Goal: Information Seeking & Learning: Compare options

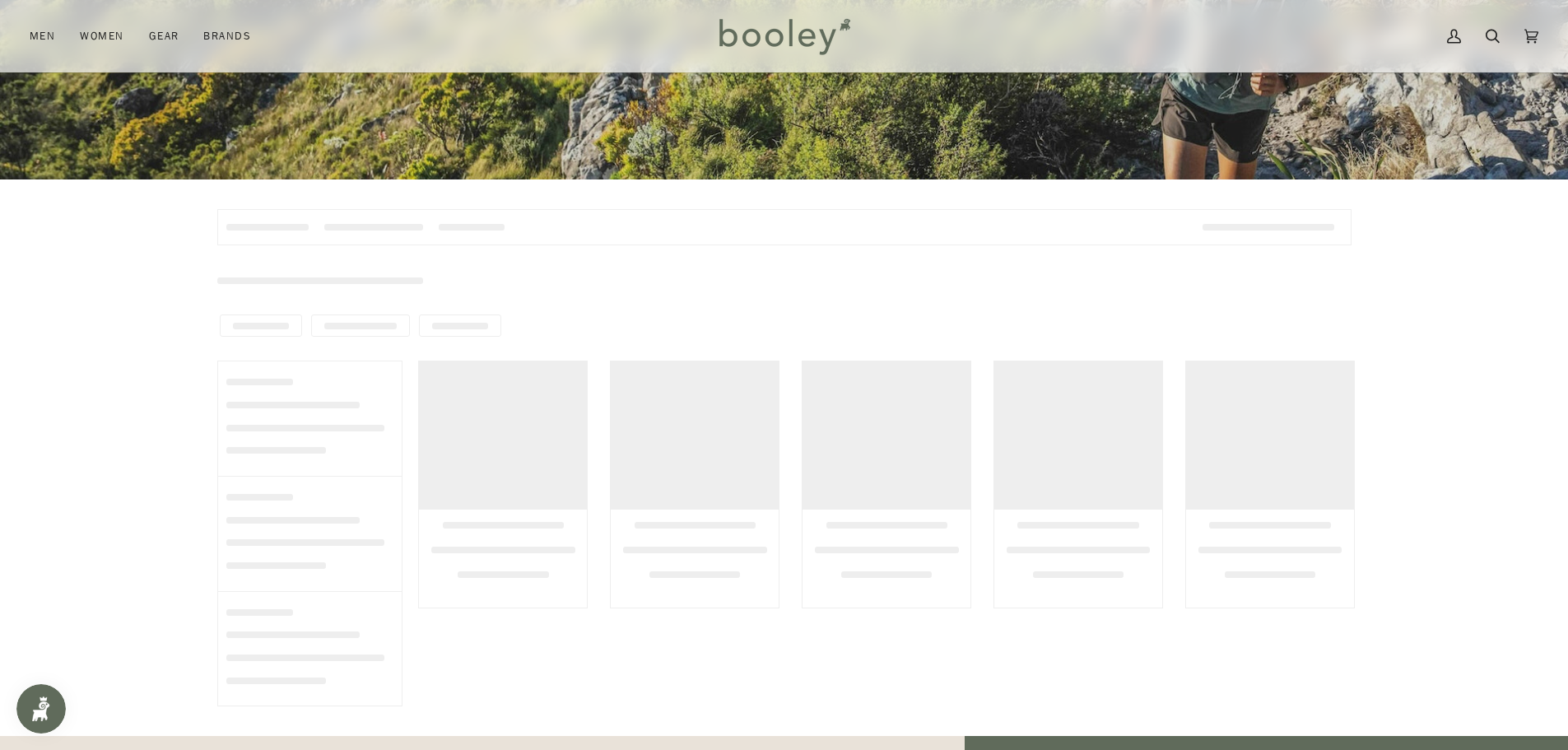
scroll to position [412, 0]
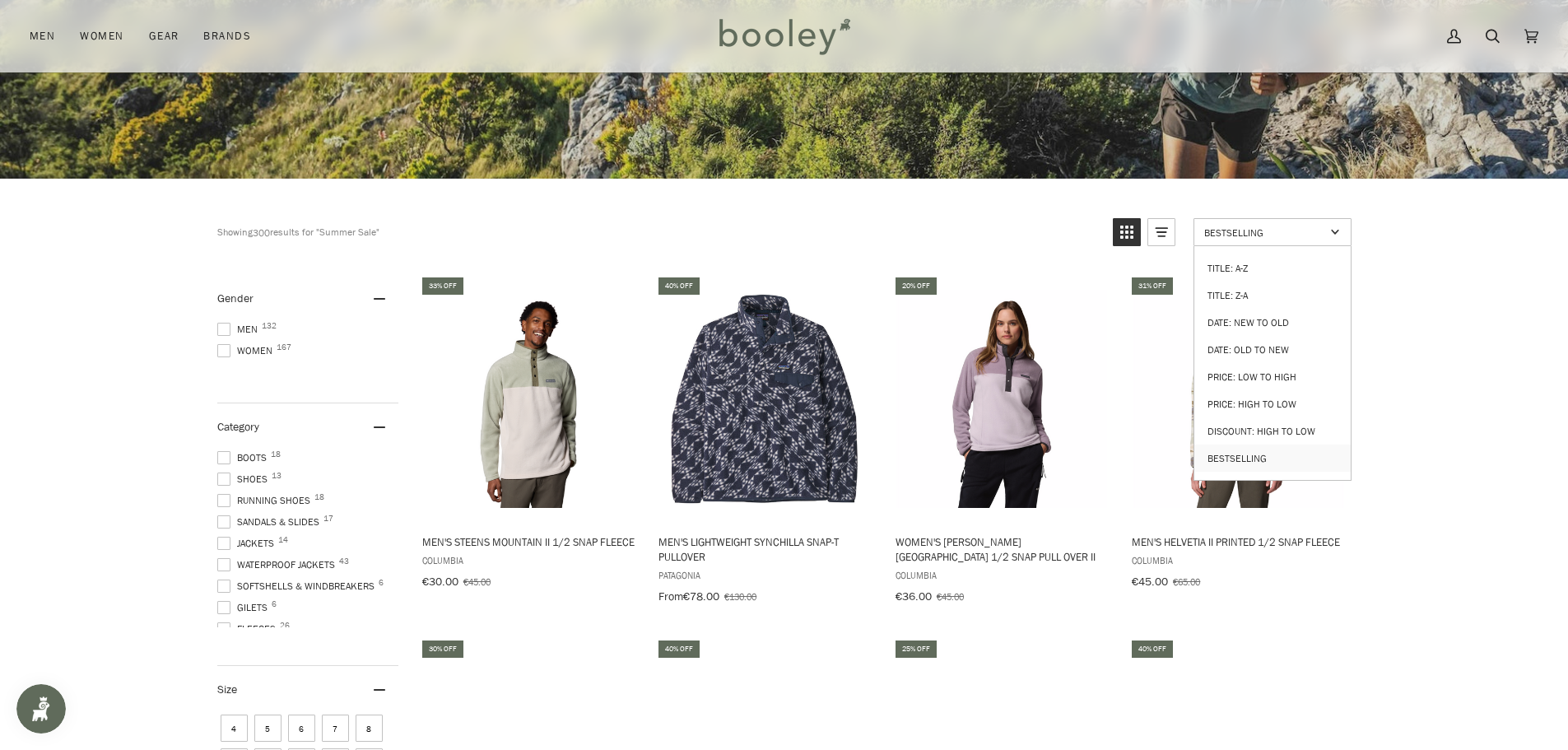
click at [1284, 242] on link "Bestselling" at bounding box center [1272, 232] width 158 height 28
click at [1280, 235] on span "Bestselling" at bounding box center [1264, 232] width 121 height 14
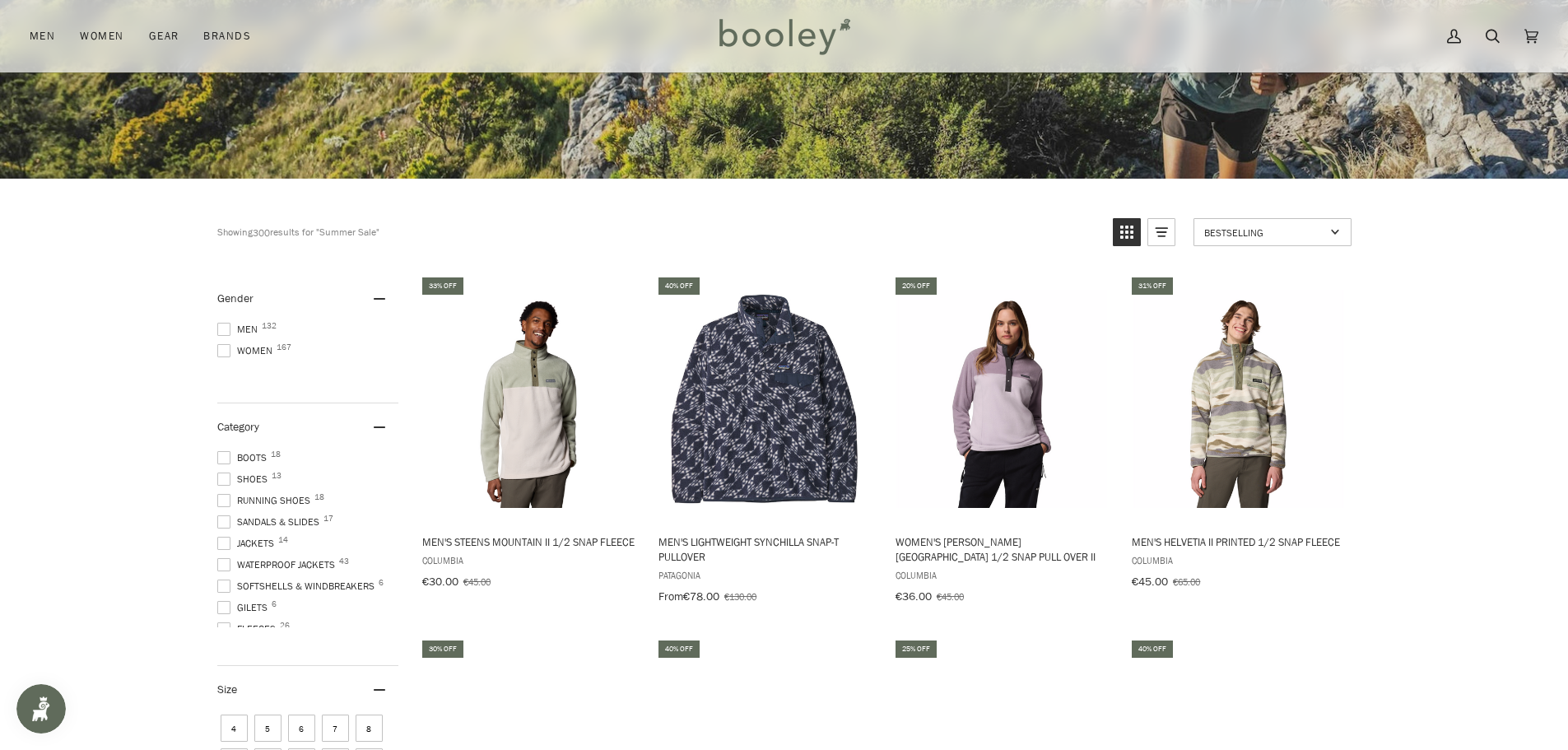
click at [1282, 243] on link "Bestselling" at bounding box center [1272, 232] width 158 height 28
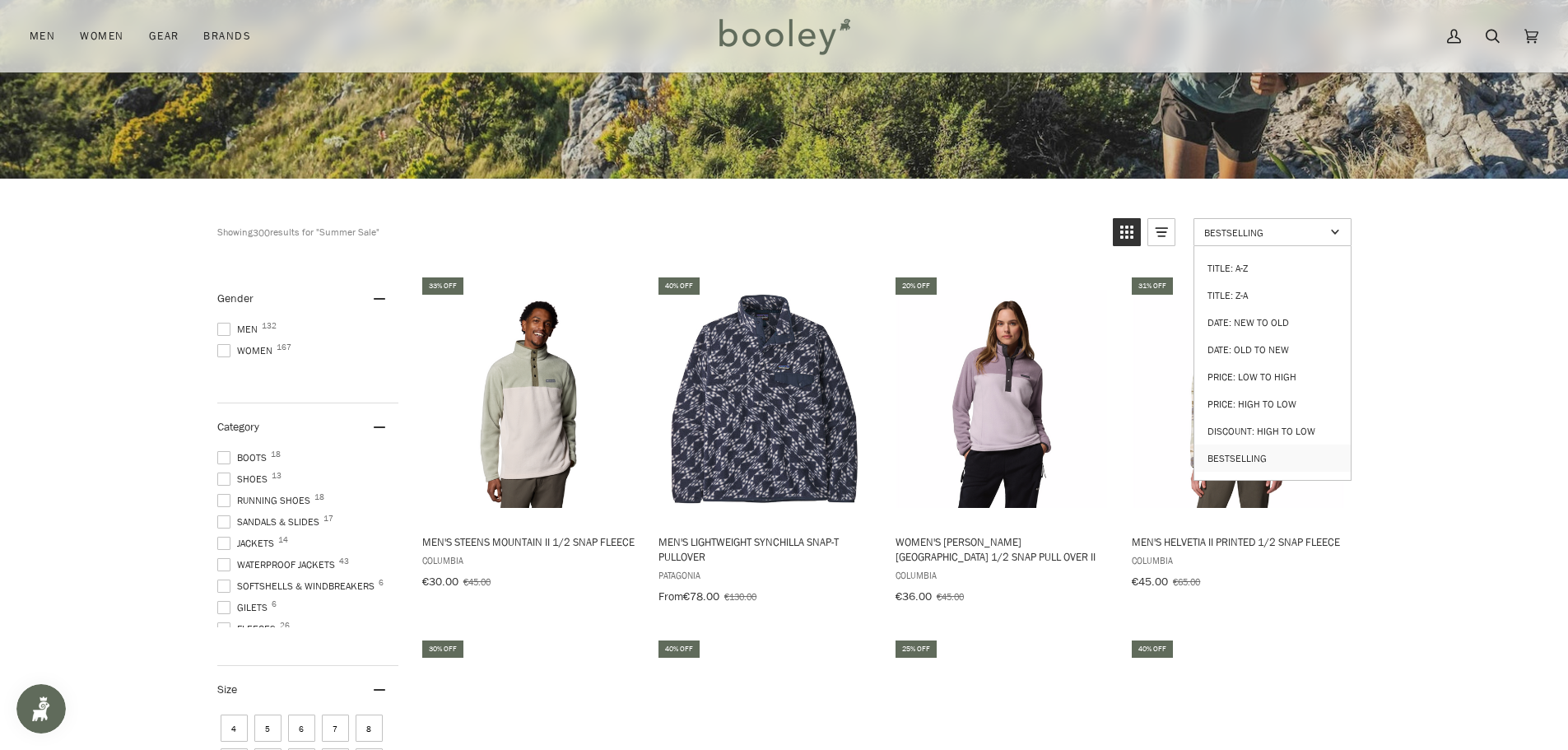
click at [1298, 230] on span "Bestselling" at bounding box center [1264, 232] width 121 height 14
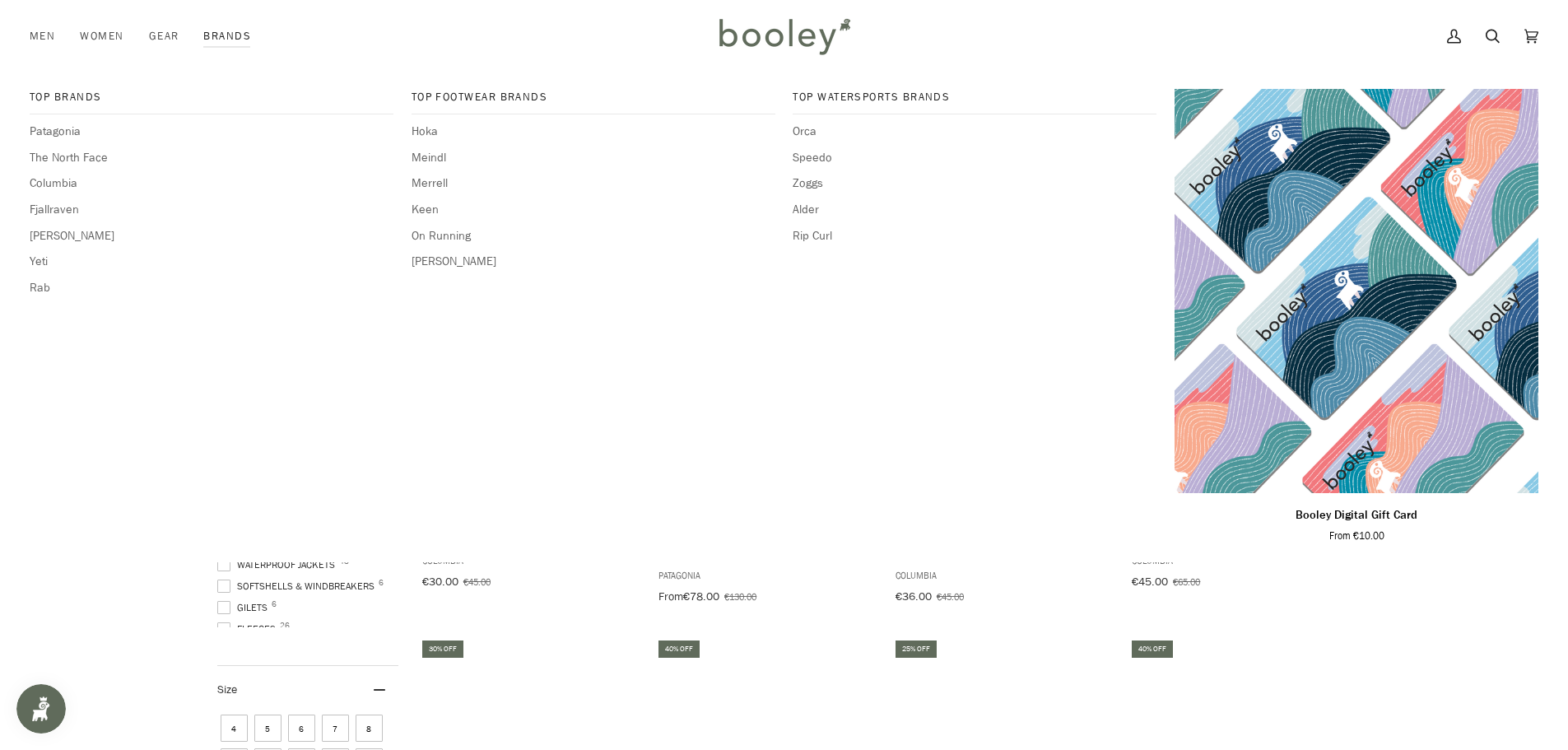
click at [230, 36] on link "Brands" at bounding box center [227, 36] width 73 height 73
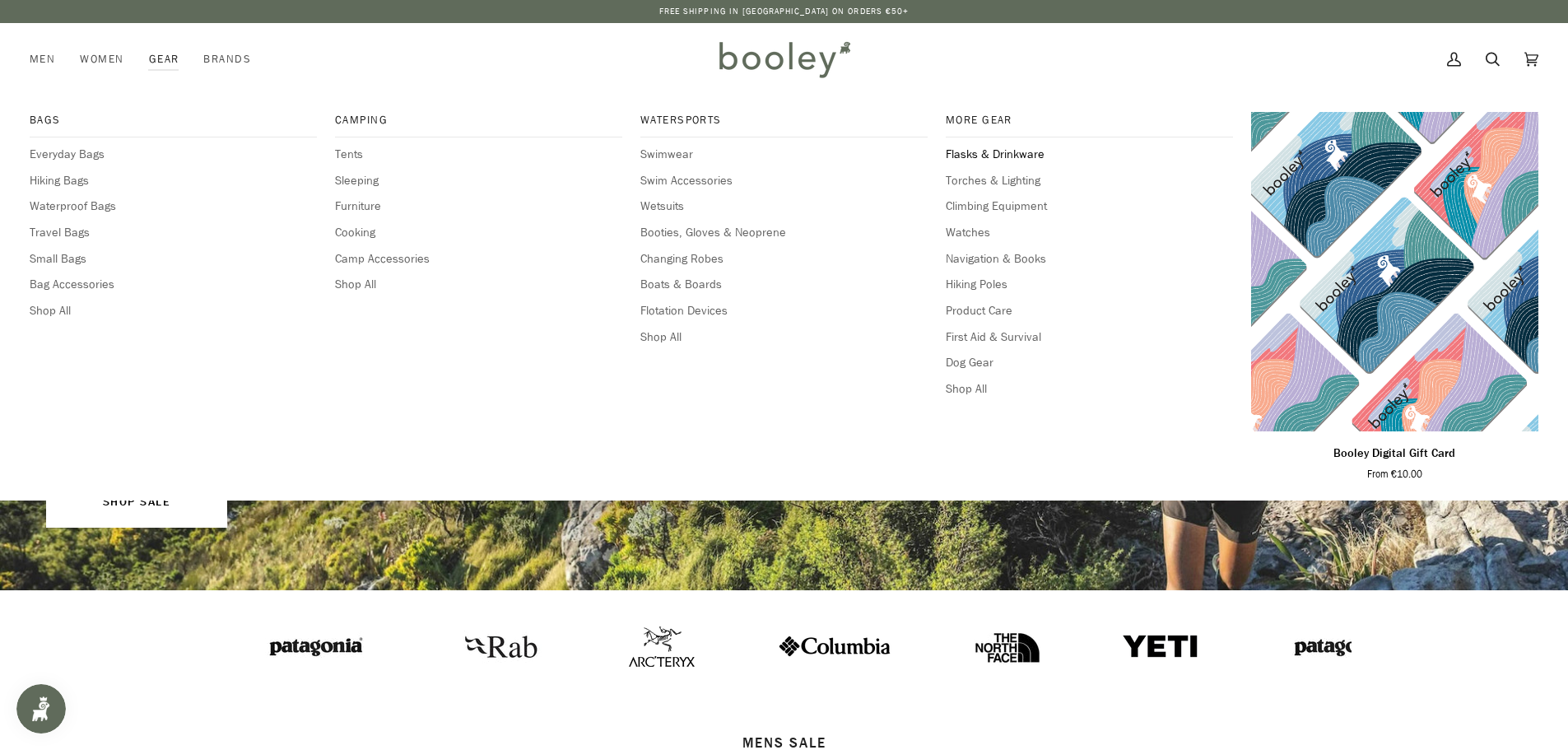
click at [1011, 154] on span "Flasks & Drinkware" at bounding box center [1089, 154] width 288 height 18
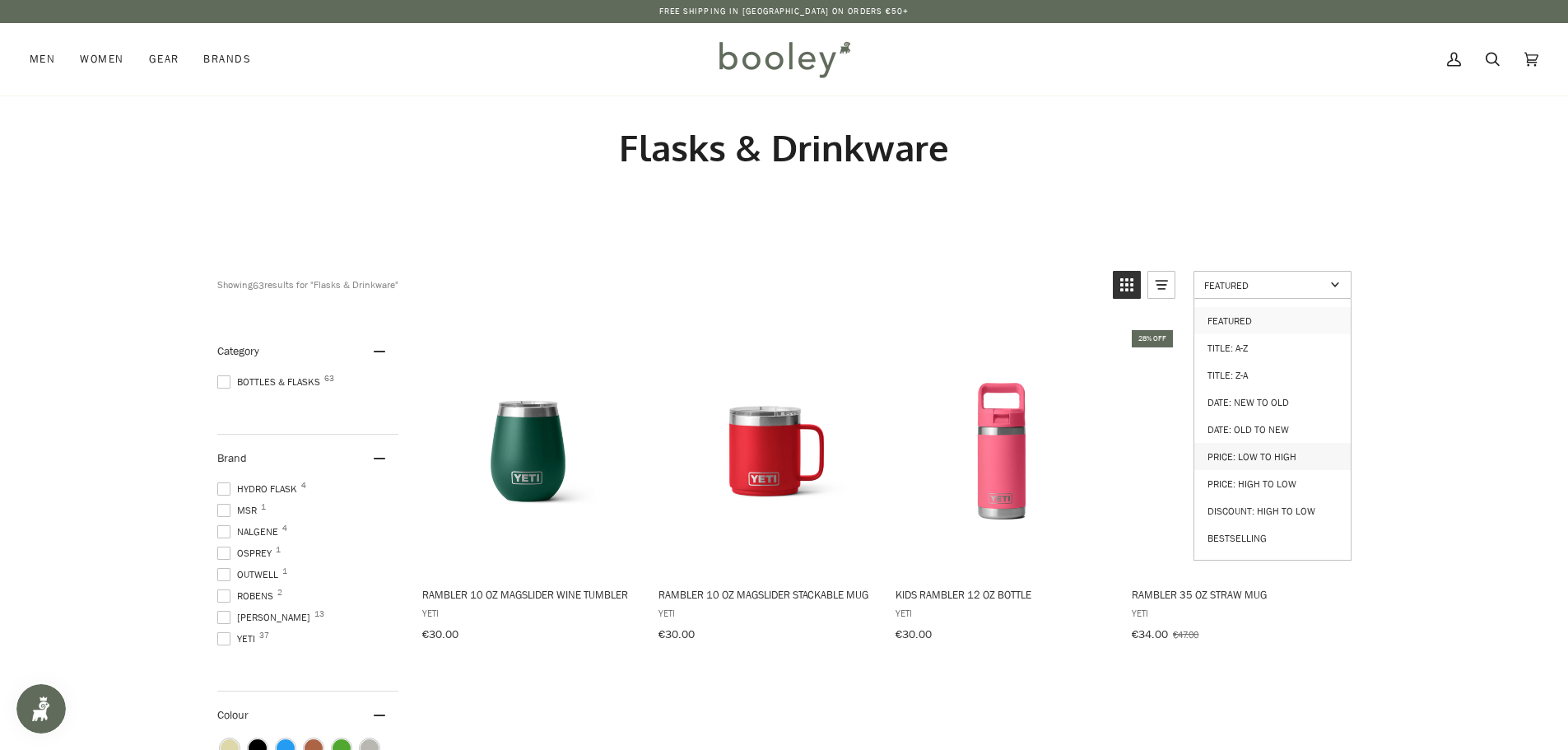
click at [1268, 449] on link "Price: Low to High" at bounding box center [1272, 456] width 156 height 27
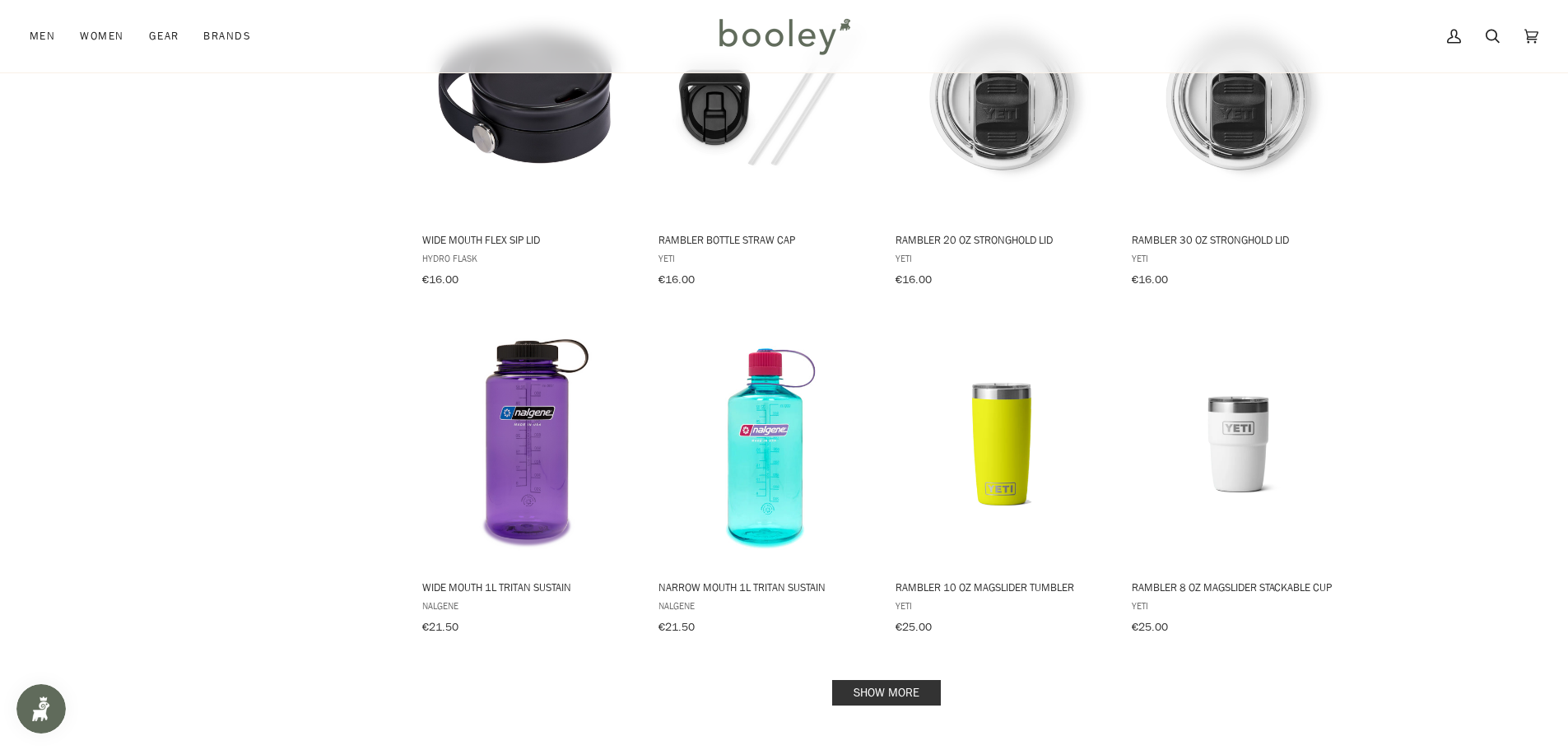
scroll to position [1400, 0]
click at [876, 679] on link "Show more" at bounding box center [886, 692] width 109 height 25
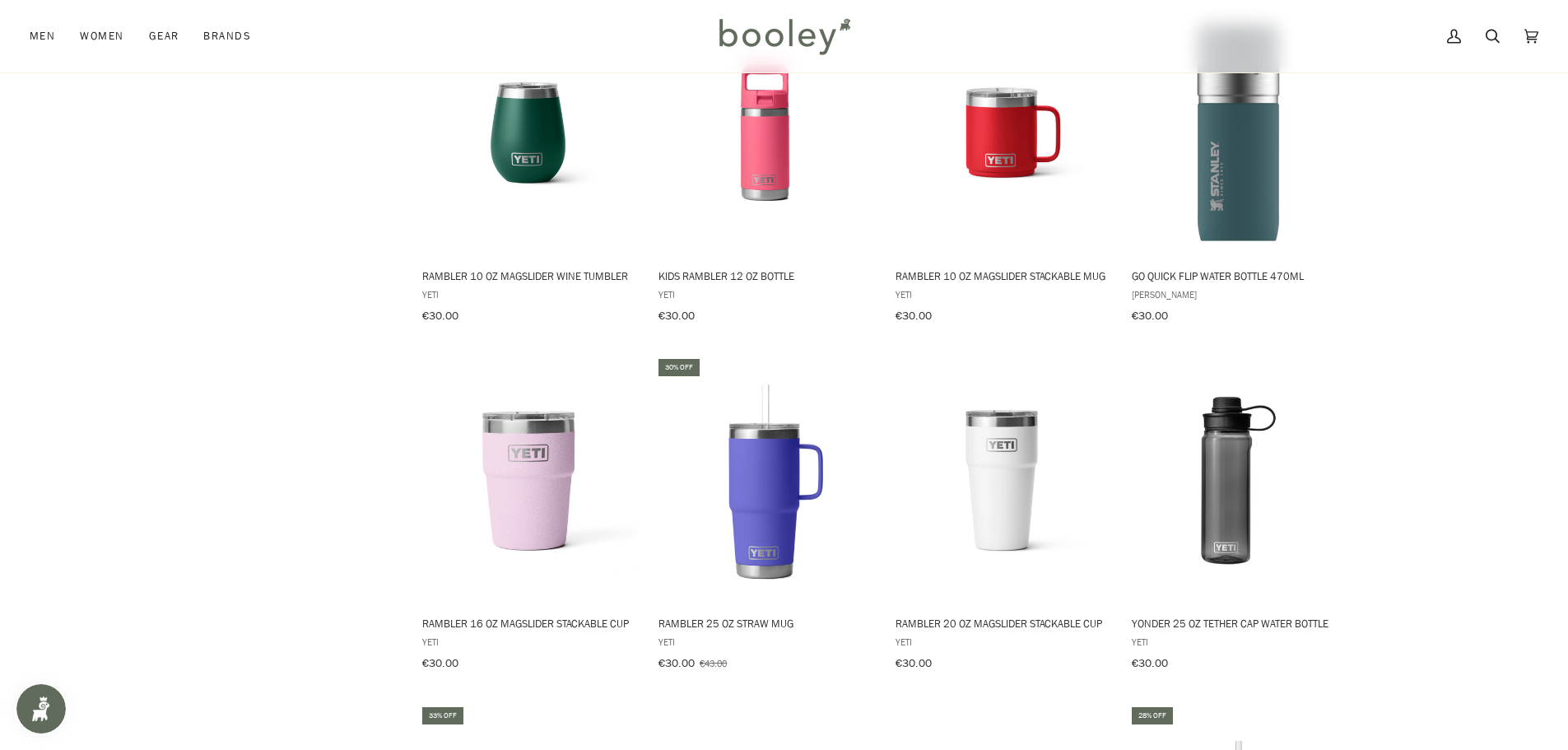
scroll to position [1976, 0]
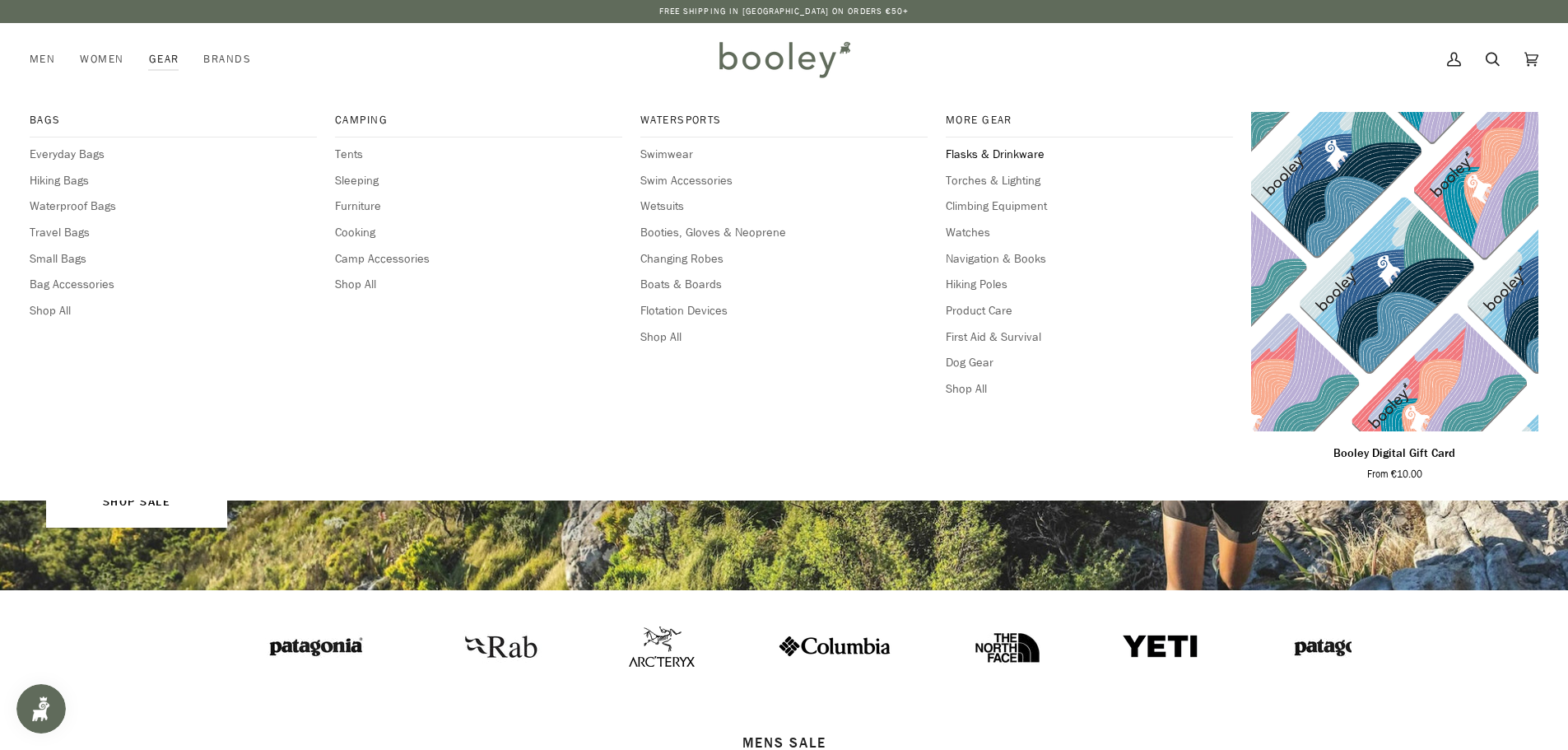
click at [1021, 154] on span "Flasks & Drinkware" at bounding box center [1089, 154] width 288 height 18
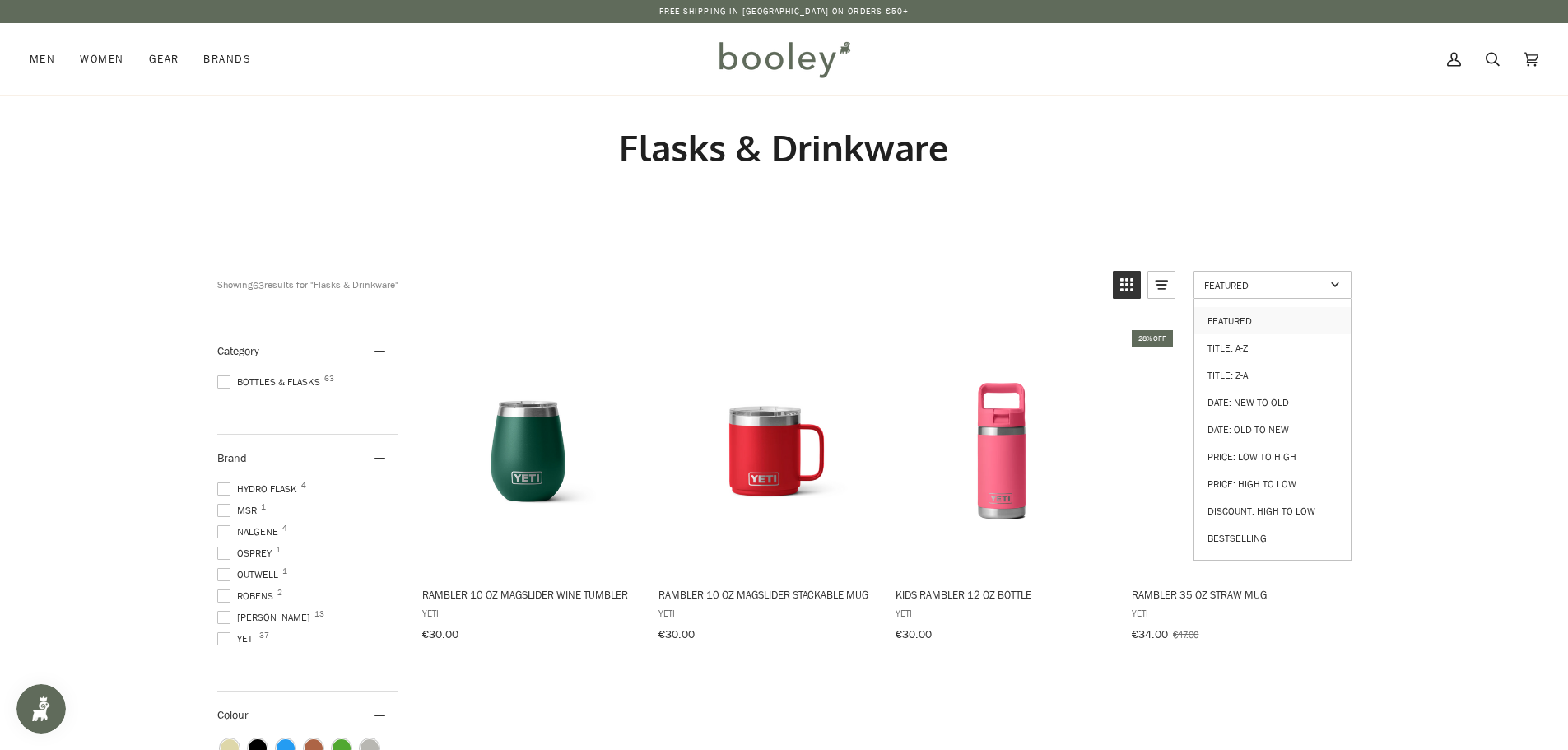
drag, startPoint x: 1315, startPoint y: 289, endPoint x: 1307, endPoint y: 290, distance: 8.1
click at [1312, 289] on span "Featured" at bounding box center [1264, 285] width 121 height 14
click at [1298, 287] on span "Featured" at bounding box center [1264, 285] width 121 height 14
click at [1307, 281] on span "Featured" at bounding box center [1264, 285] width 121 height 14
click at [1272, 451] on link "Price: Low to High" at bounding box center [1272, 456] width 156 height 27
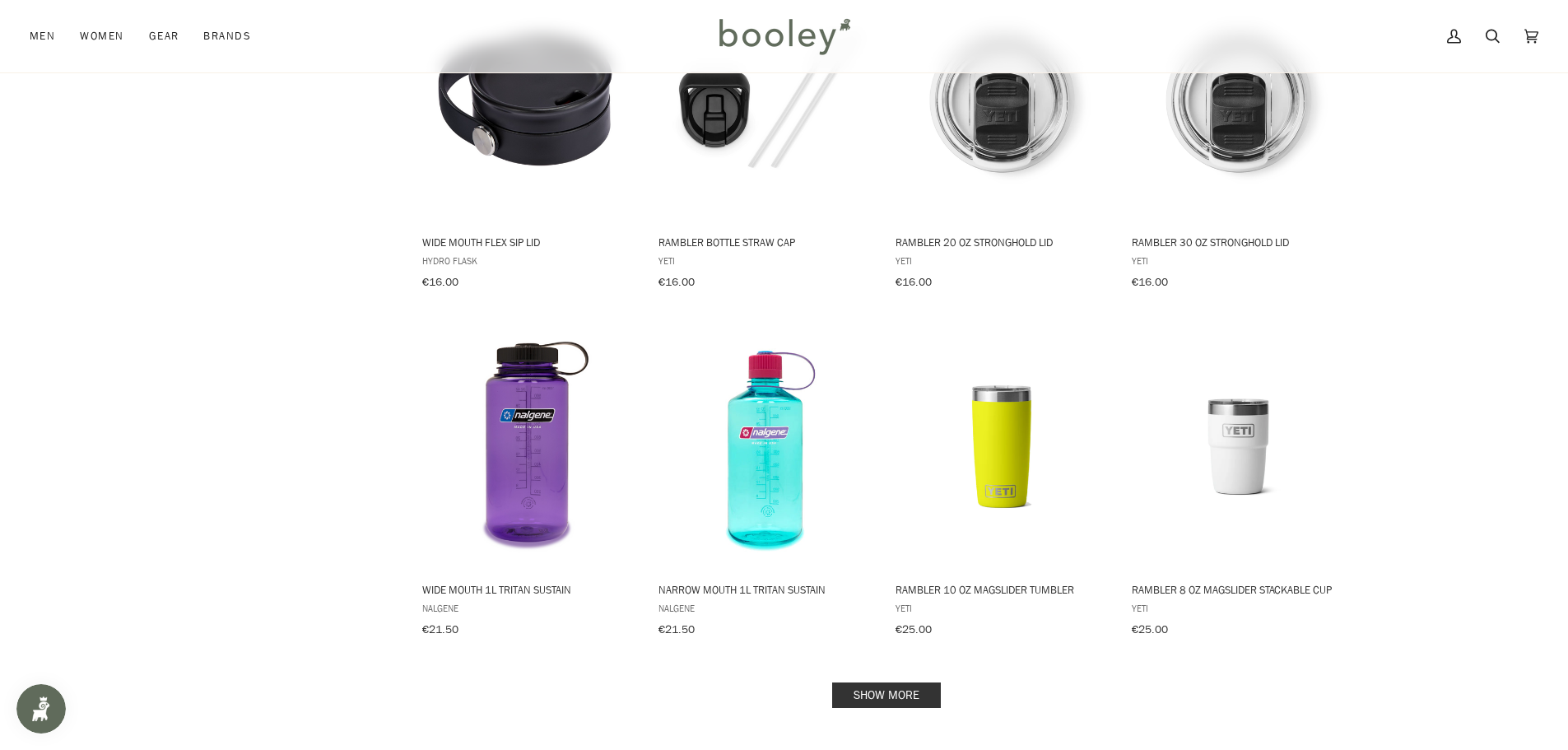
scroll to position [1400, 0]
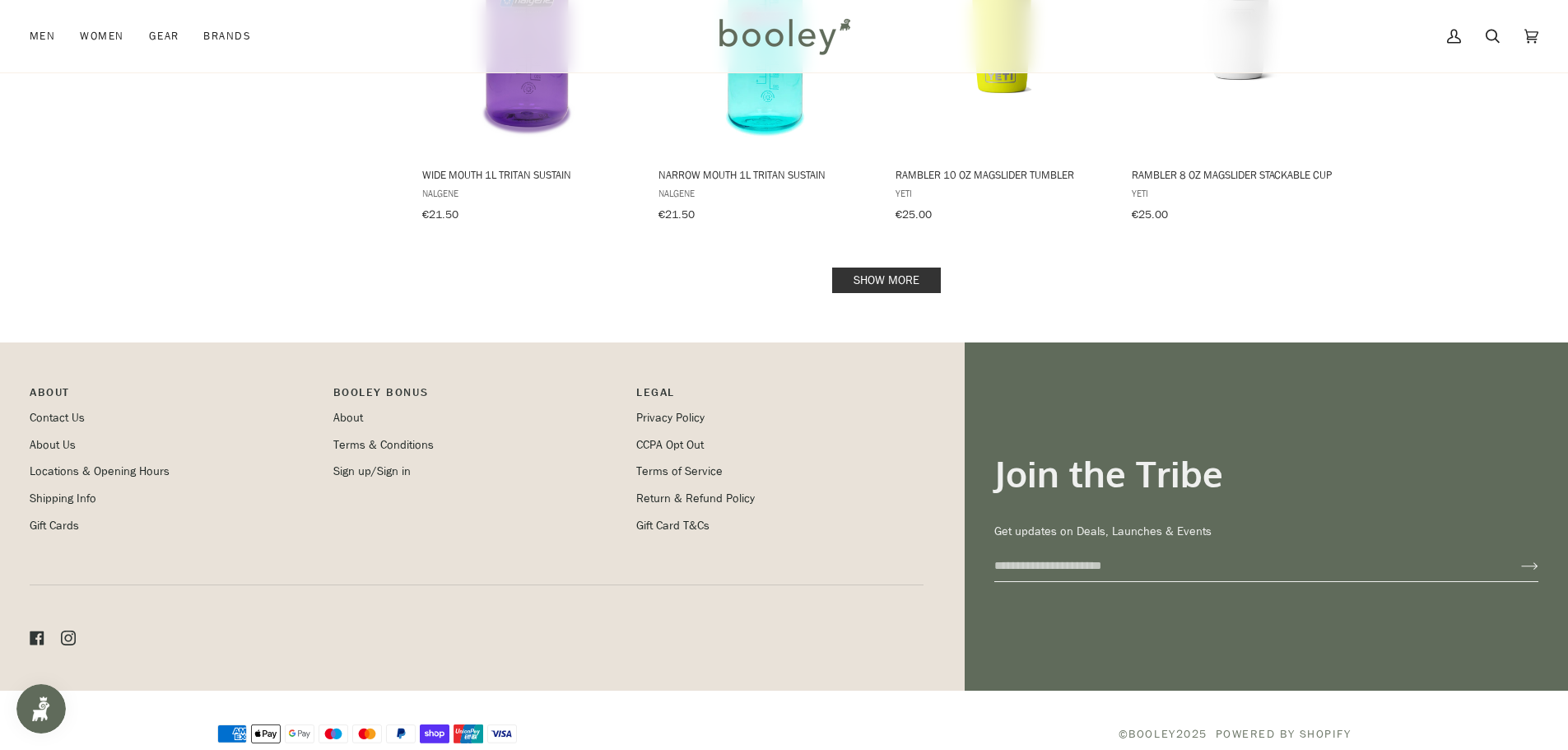
click at [882, 277] on link "Show more" at bounding box center [886, 280] width 109 height 25
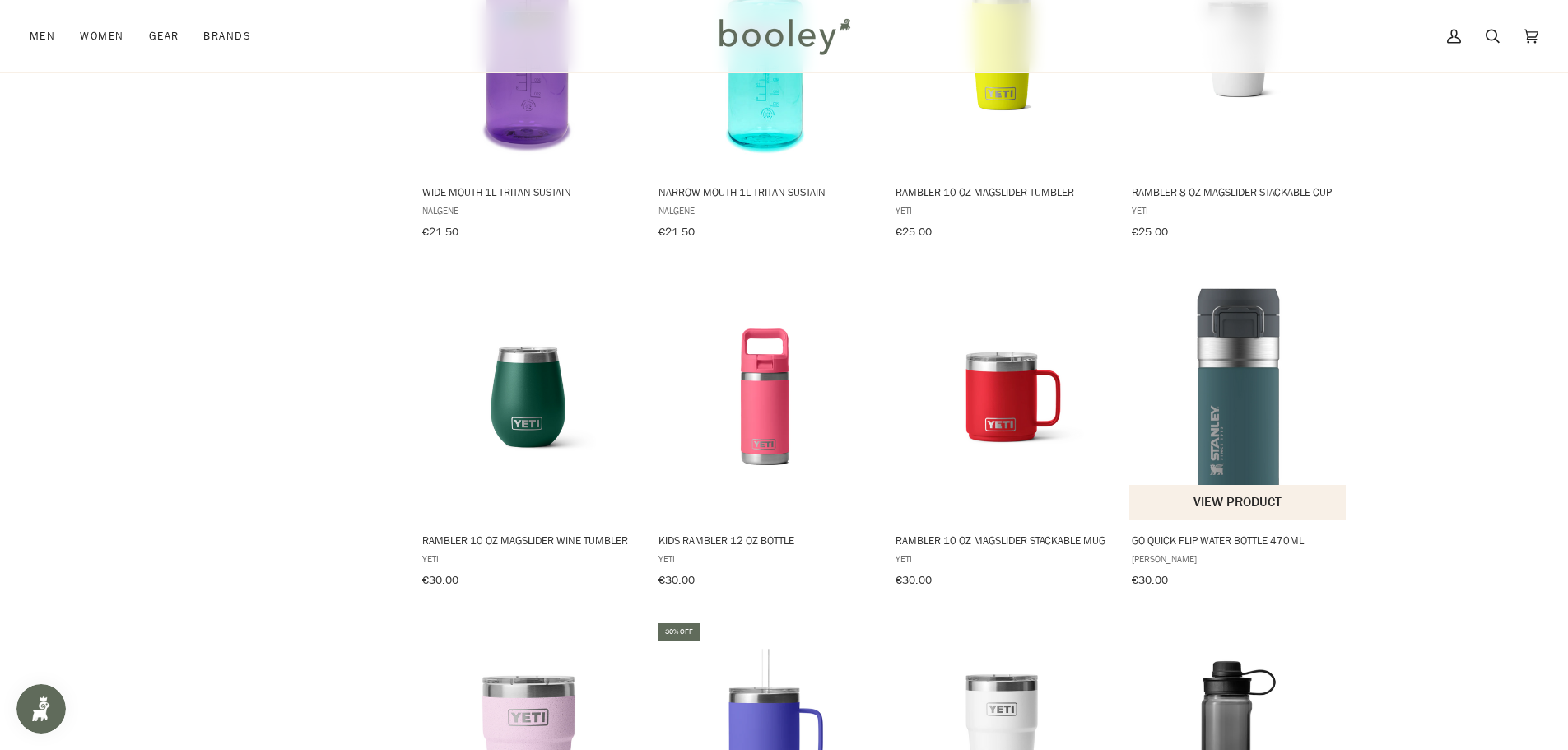
click at [1240, 357] on img "Go Quick Flip Water Bottle 470ml" at bounding box center [1238, 397] width 218 height 219
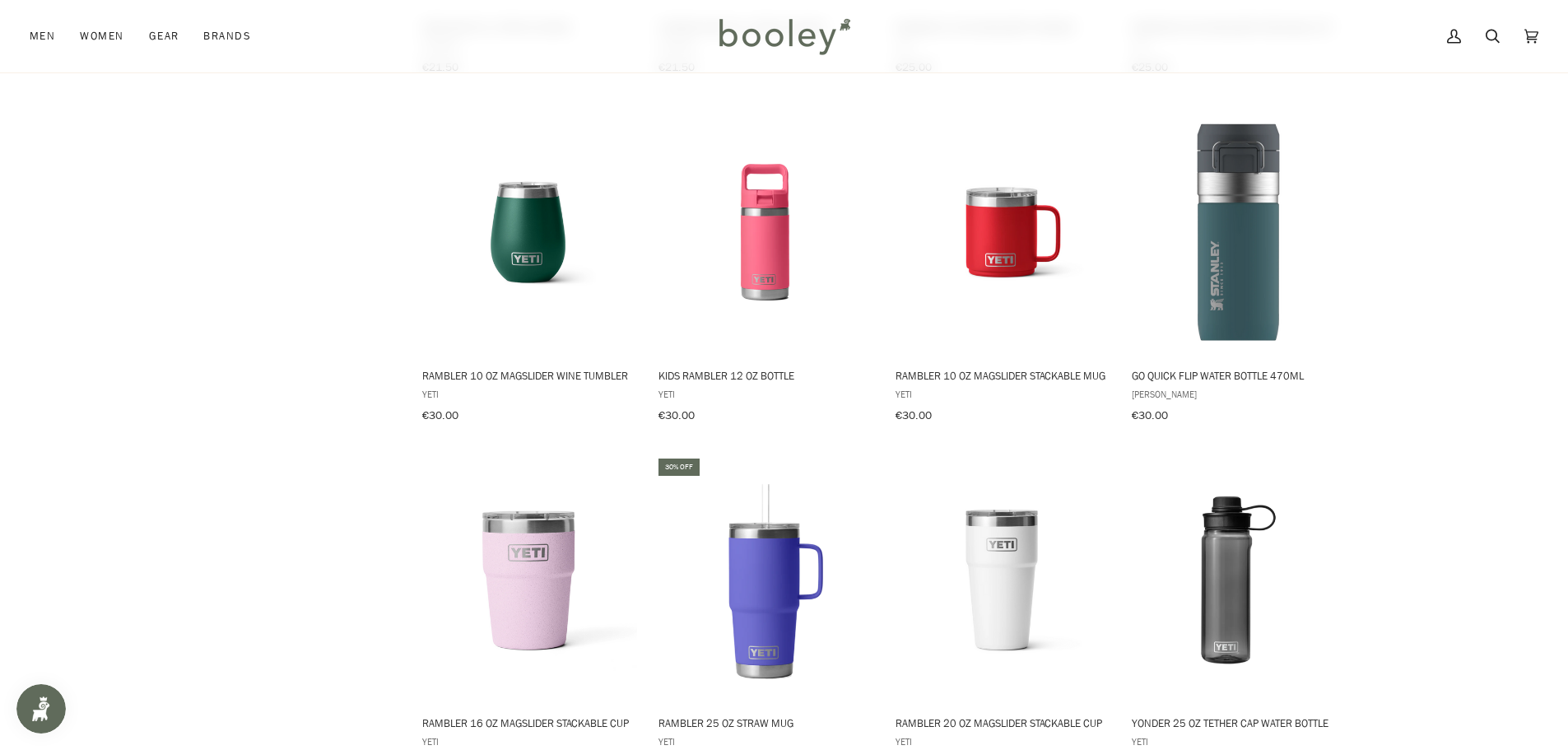
scroll to position [2041, 0]
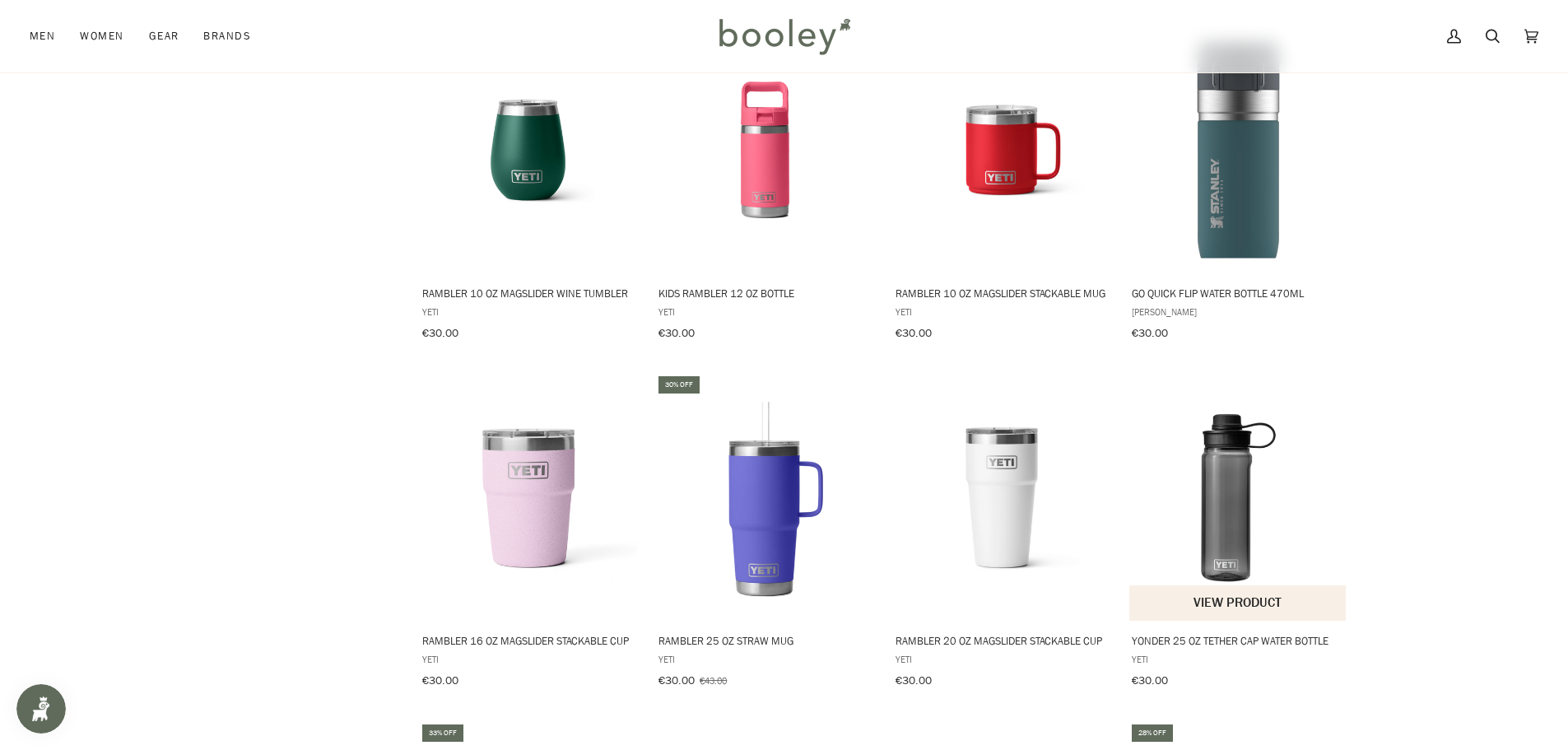
click at [1238, 473] on img "Yonder 25 oz Tether Cap Water Bottle" at bounding box center [1238, 498] width 218 height 219
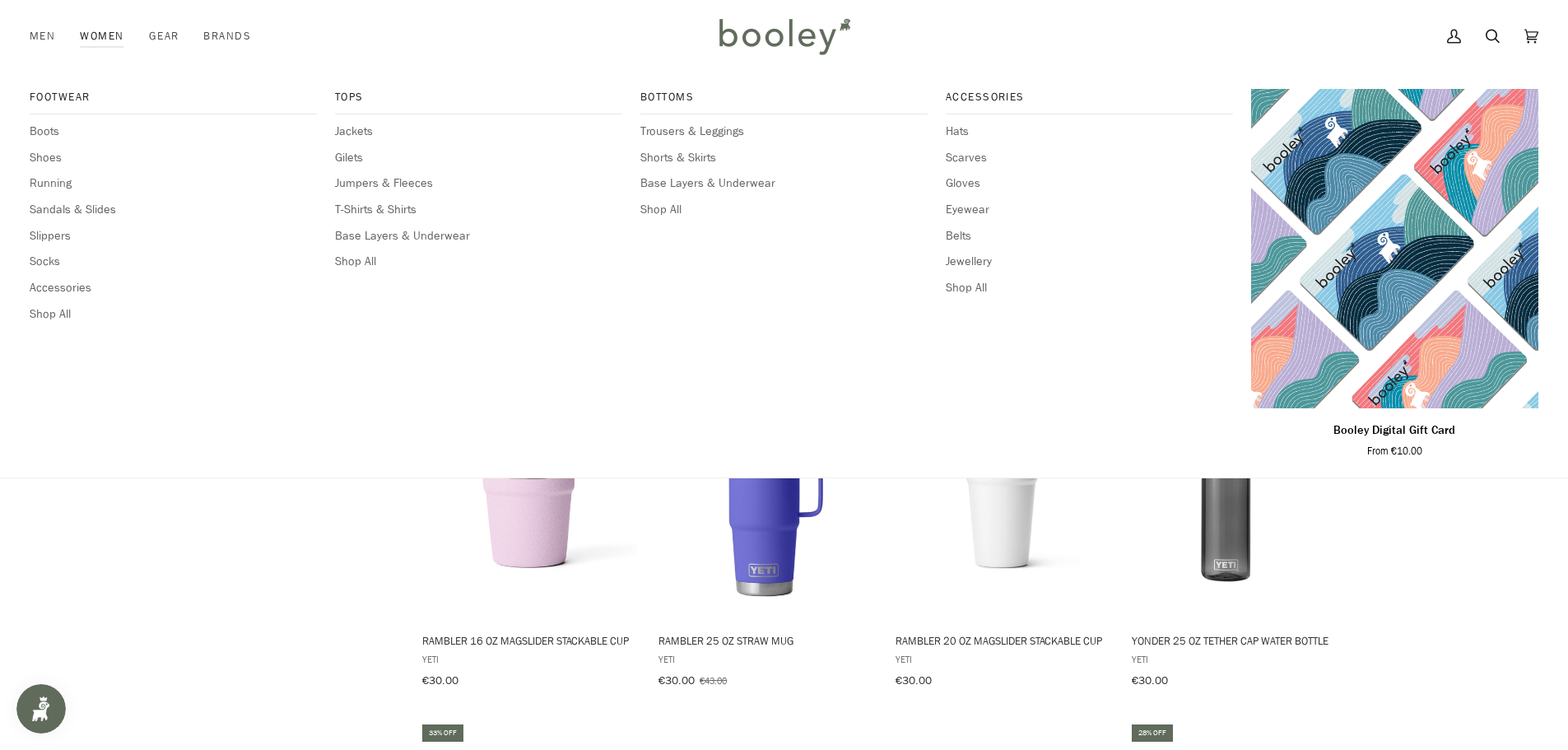
scroll to position [2370, 0]
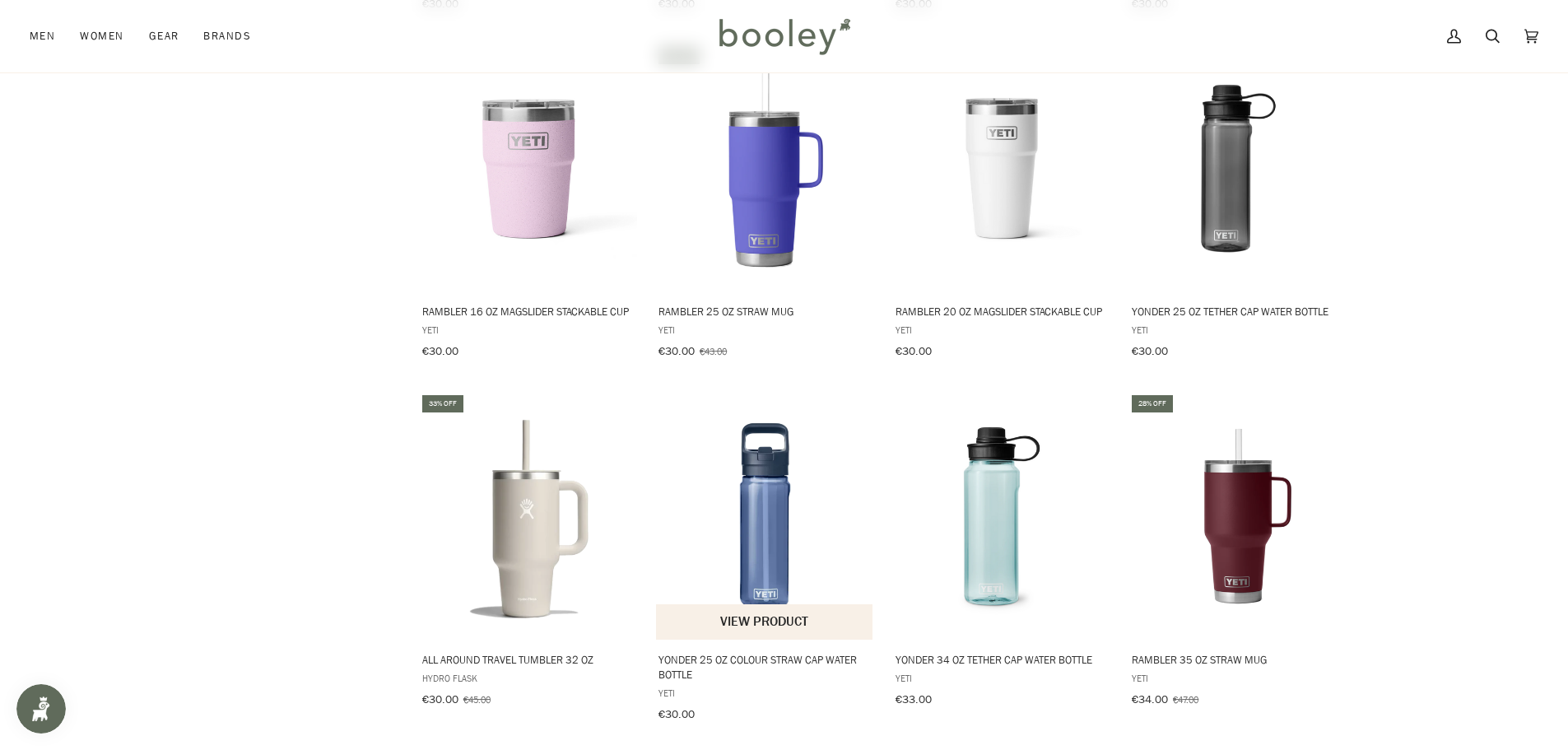
click at [761, 516] on img "Yonder 25 oz Colour Straw Cap Water Bottle" at bounding box center [765, 516] width 218 height 219
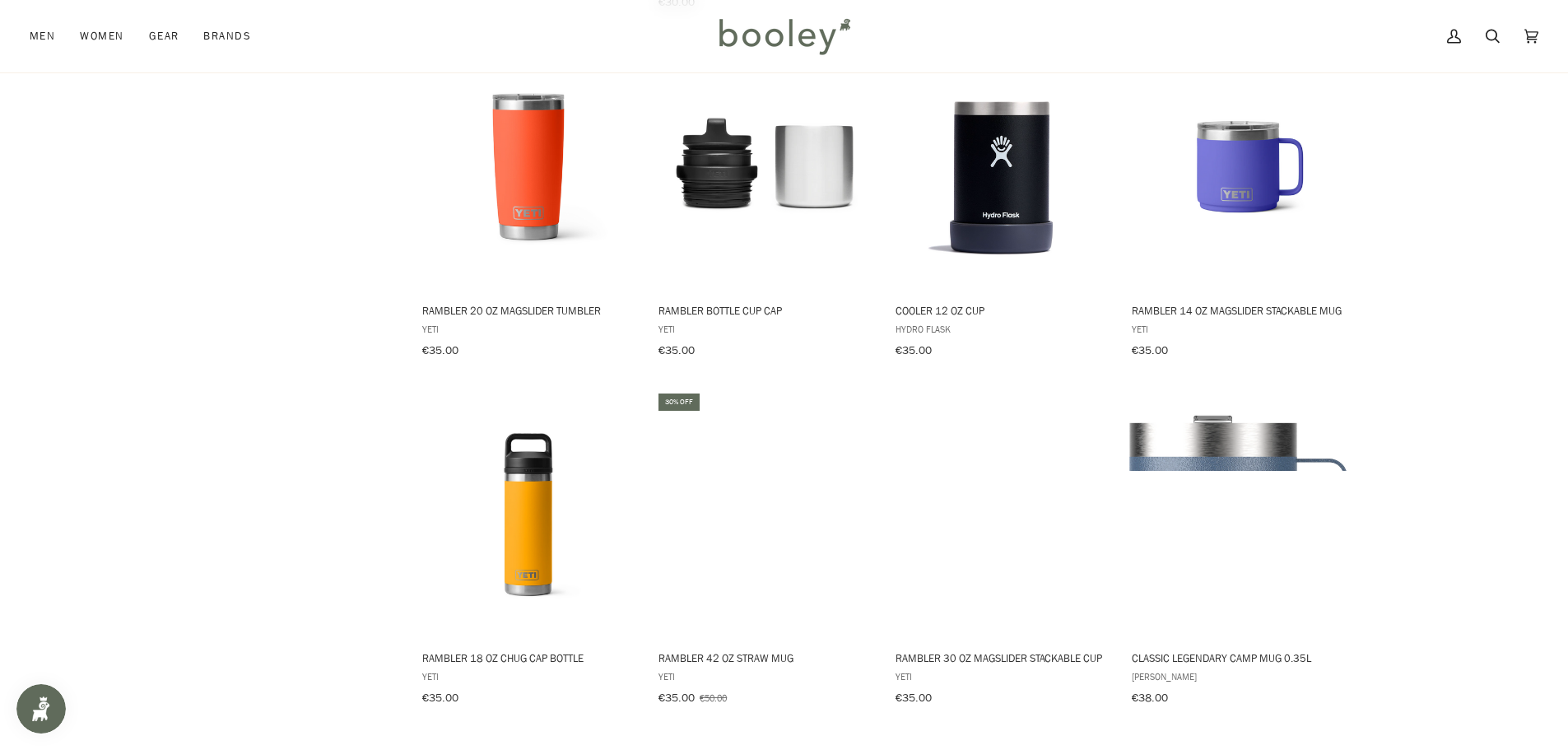
scroll to position [3111, 0]
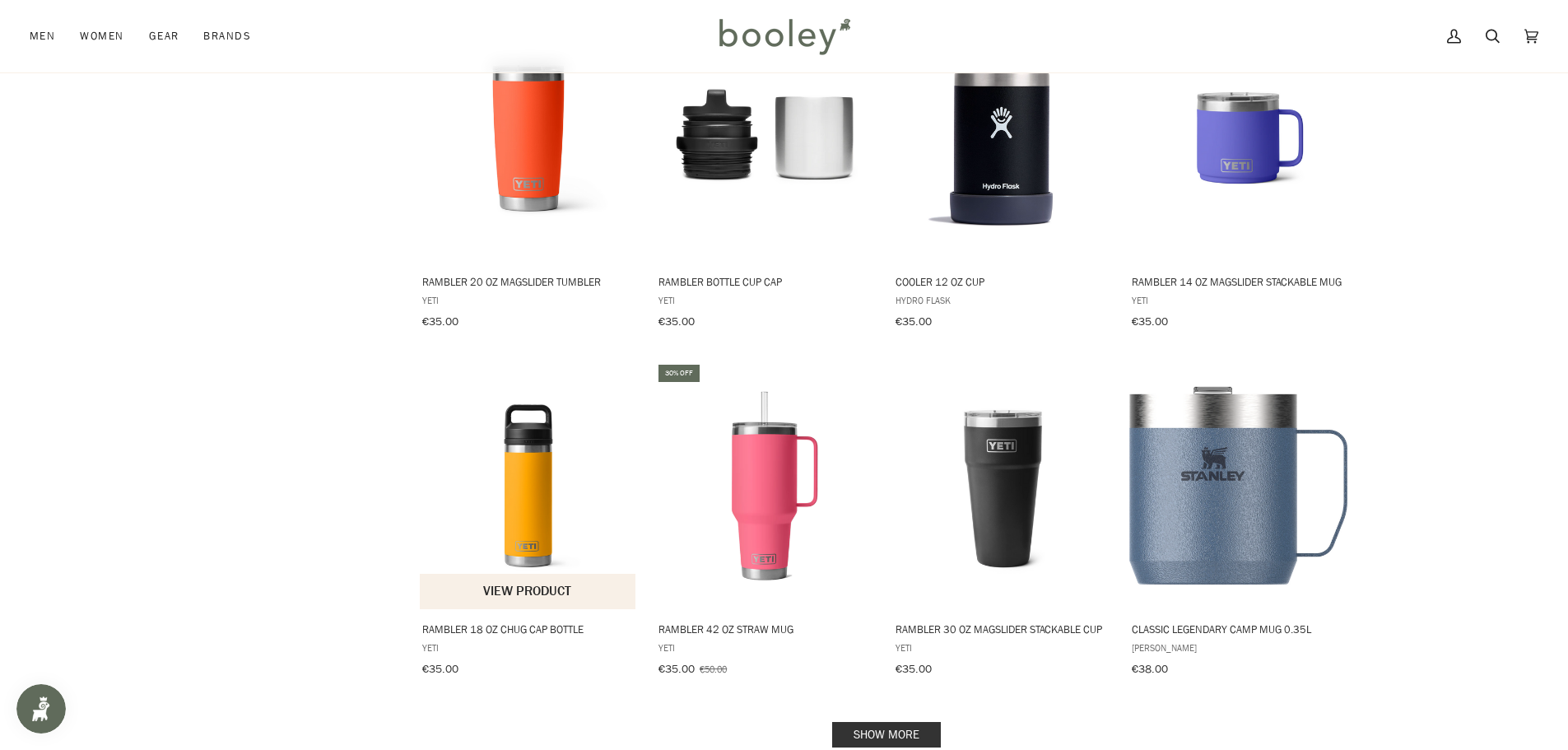
click at [525, 473] on img "Rambler 18 oz Chug Cap Bottle" at bounding box center [529, 486] width 218 height 219
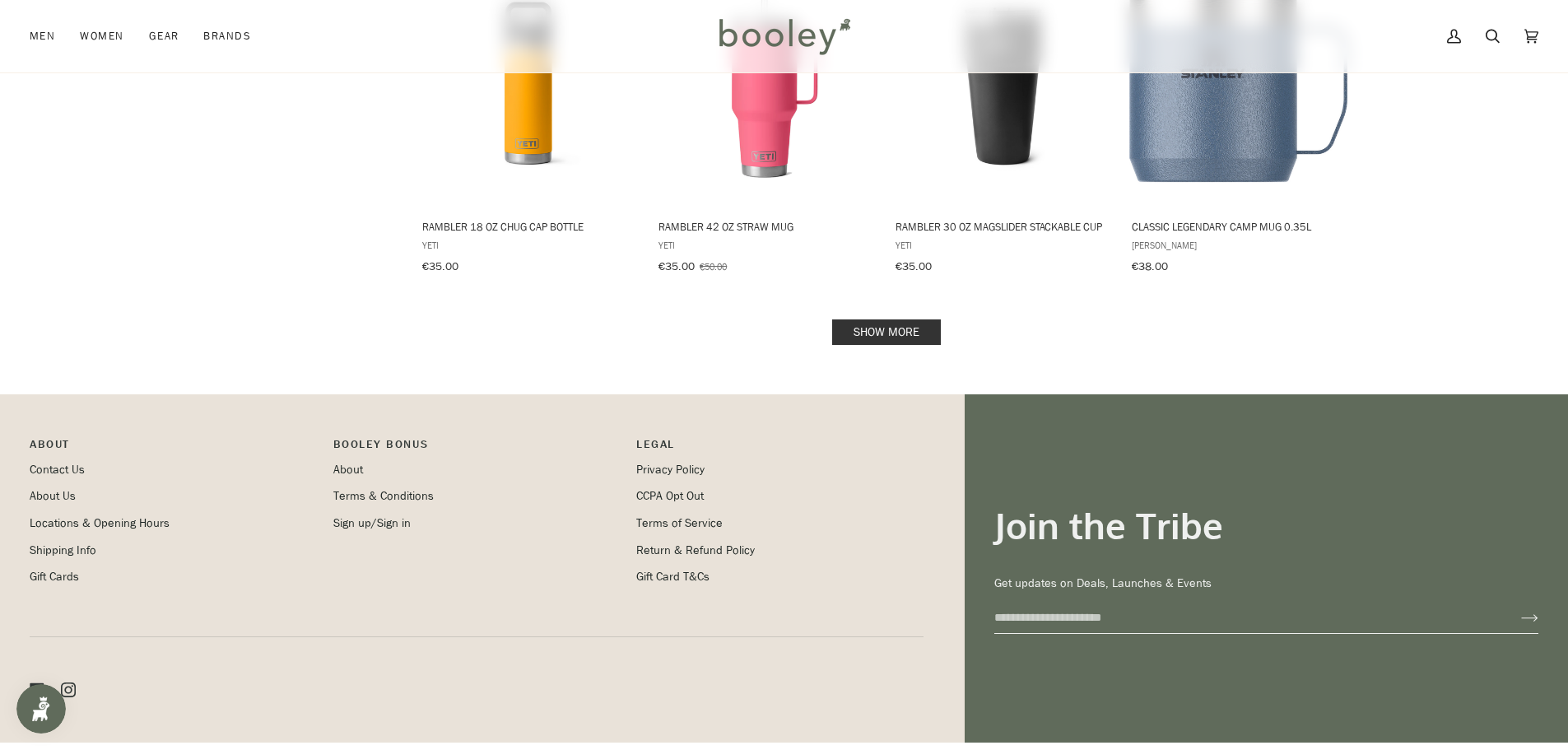
scroll to position [3523, 0]
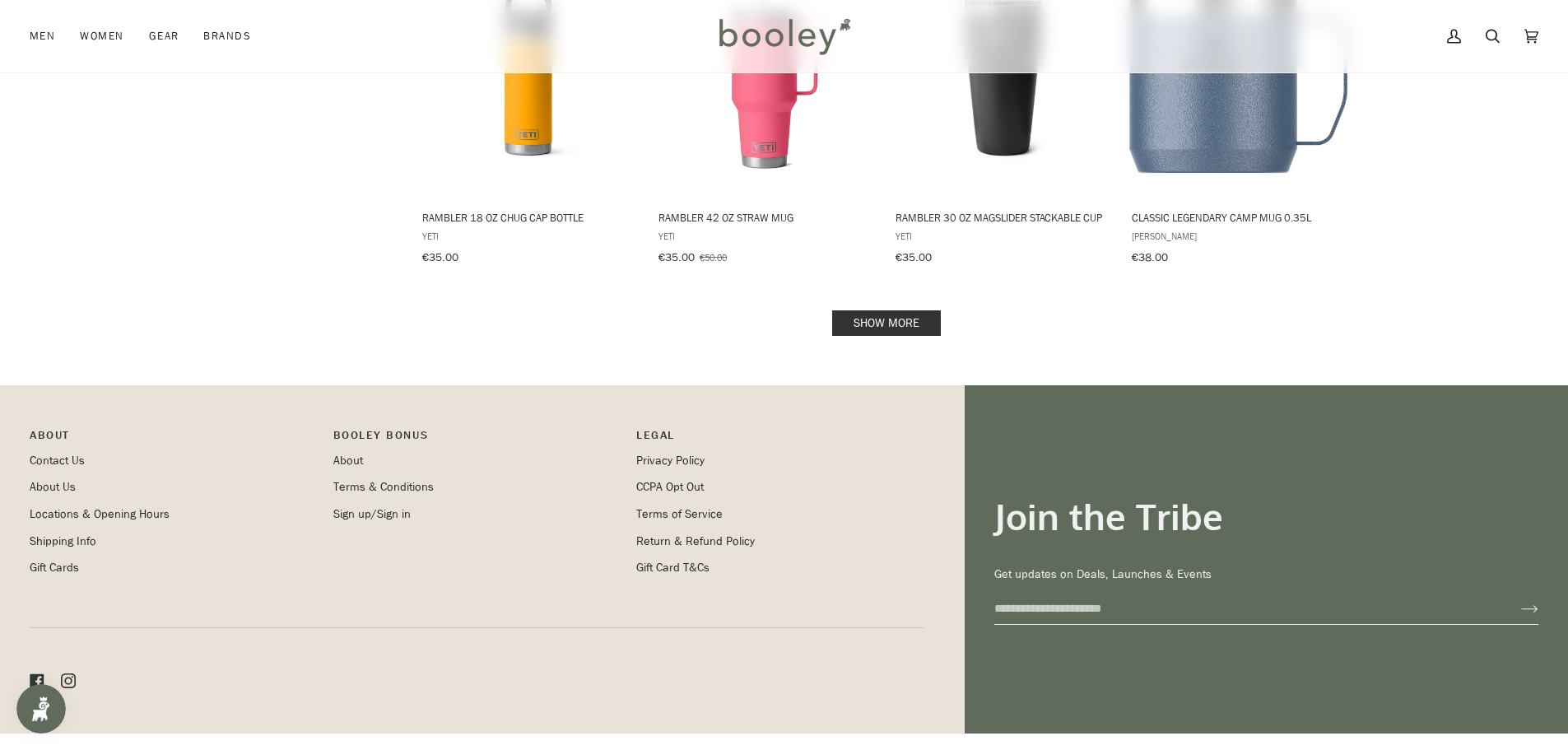
click at [892, 310] on link "Show more" at bounding box center [886, 323] width 109 height 25
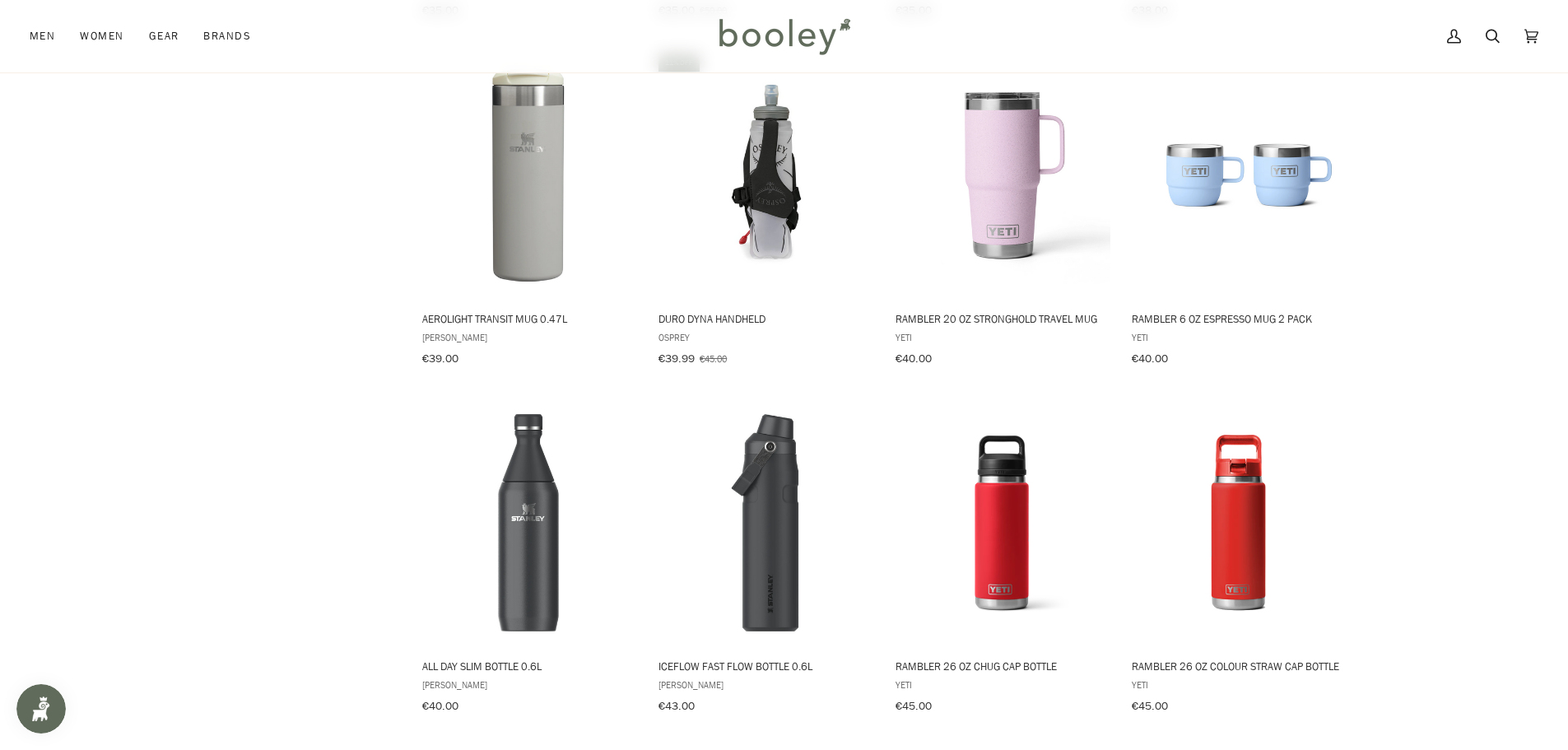
scroll to position [3852, 0]
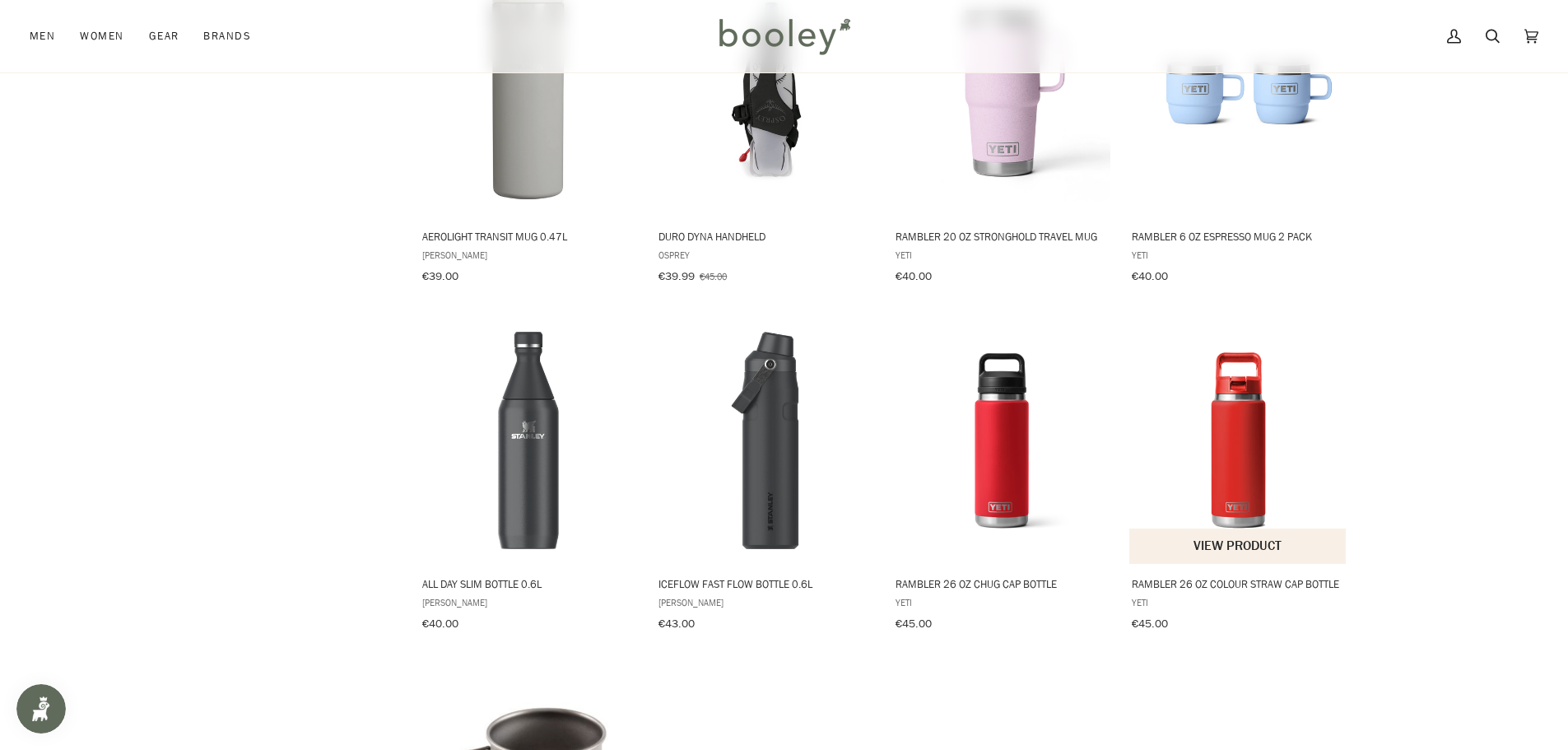
click at [1236, 385] on img "Rambler 26 oz Colour Straw Cap Bottle" at bounding box center [1238, 440] width 218 height 219
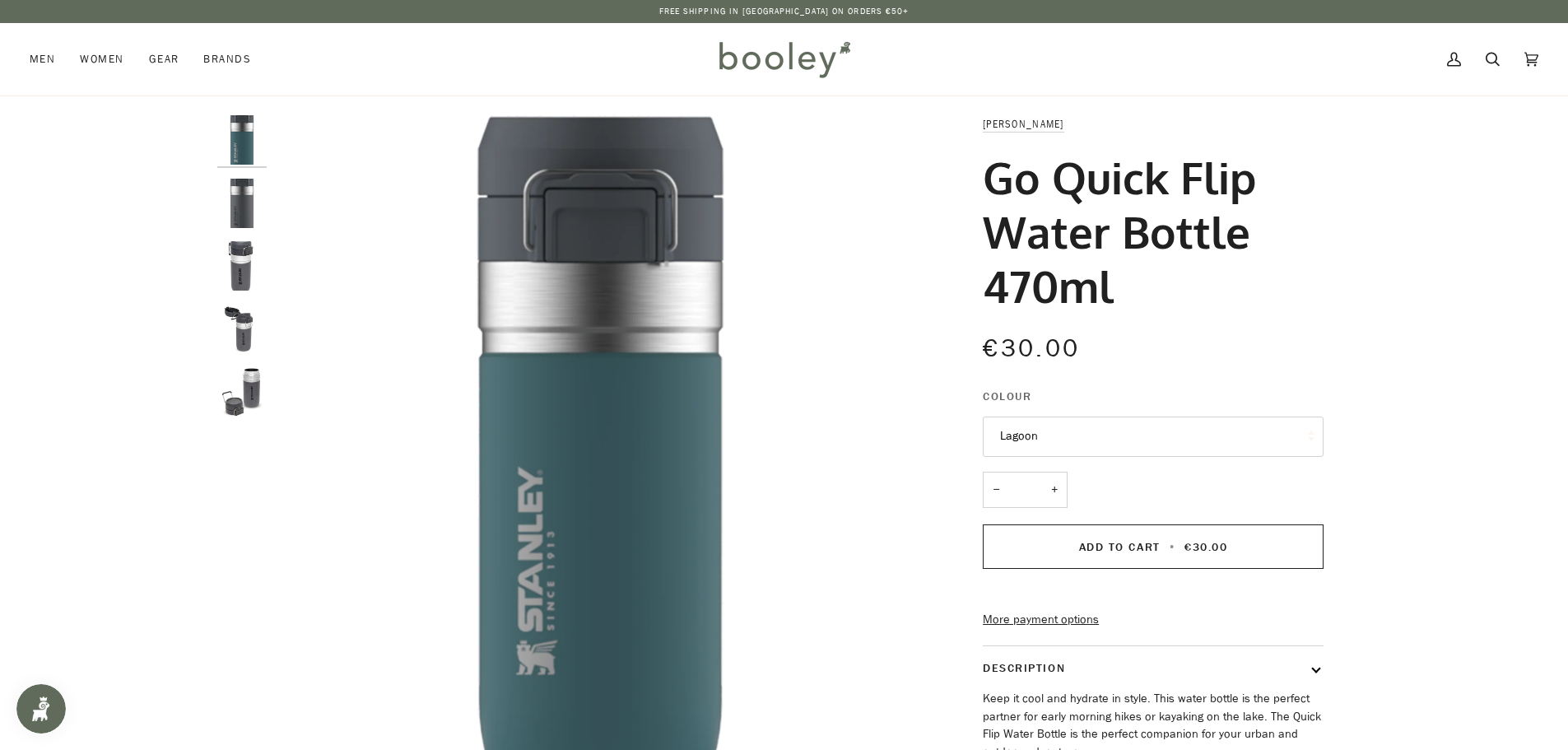
click at [252, 204] on img "Stanley Go Quick Flip Water Bottle 470ml Charcoal - Booley Galway" at bounding box center [242, 203] width 50 height 50
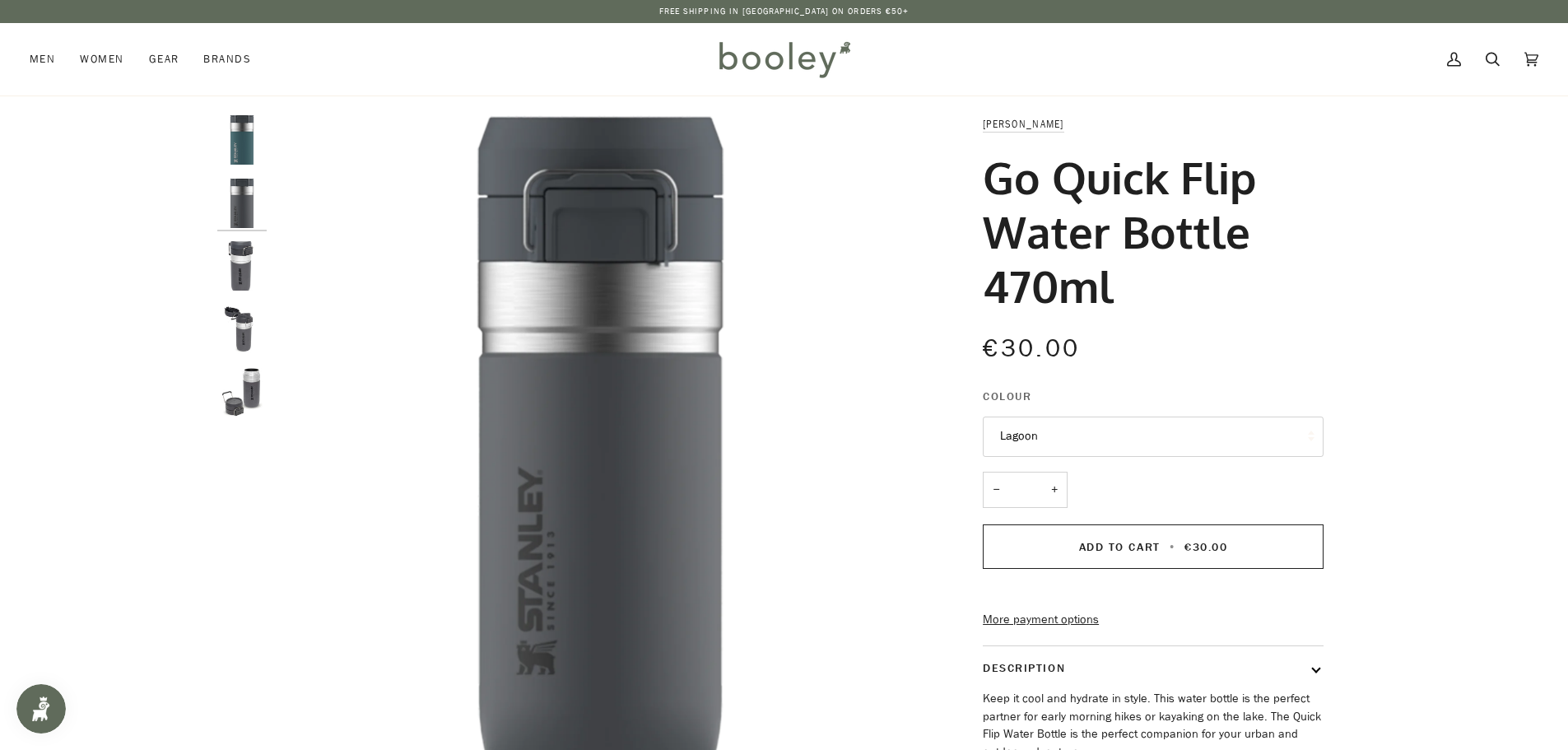
click at [234, 275] on img "Stanley Go Quick Flip Water Bottle 0.47L Charcoal - Booley Galway" at bounding box center [242, 266] width 50 height 50
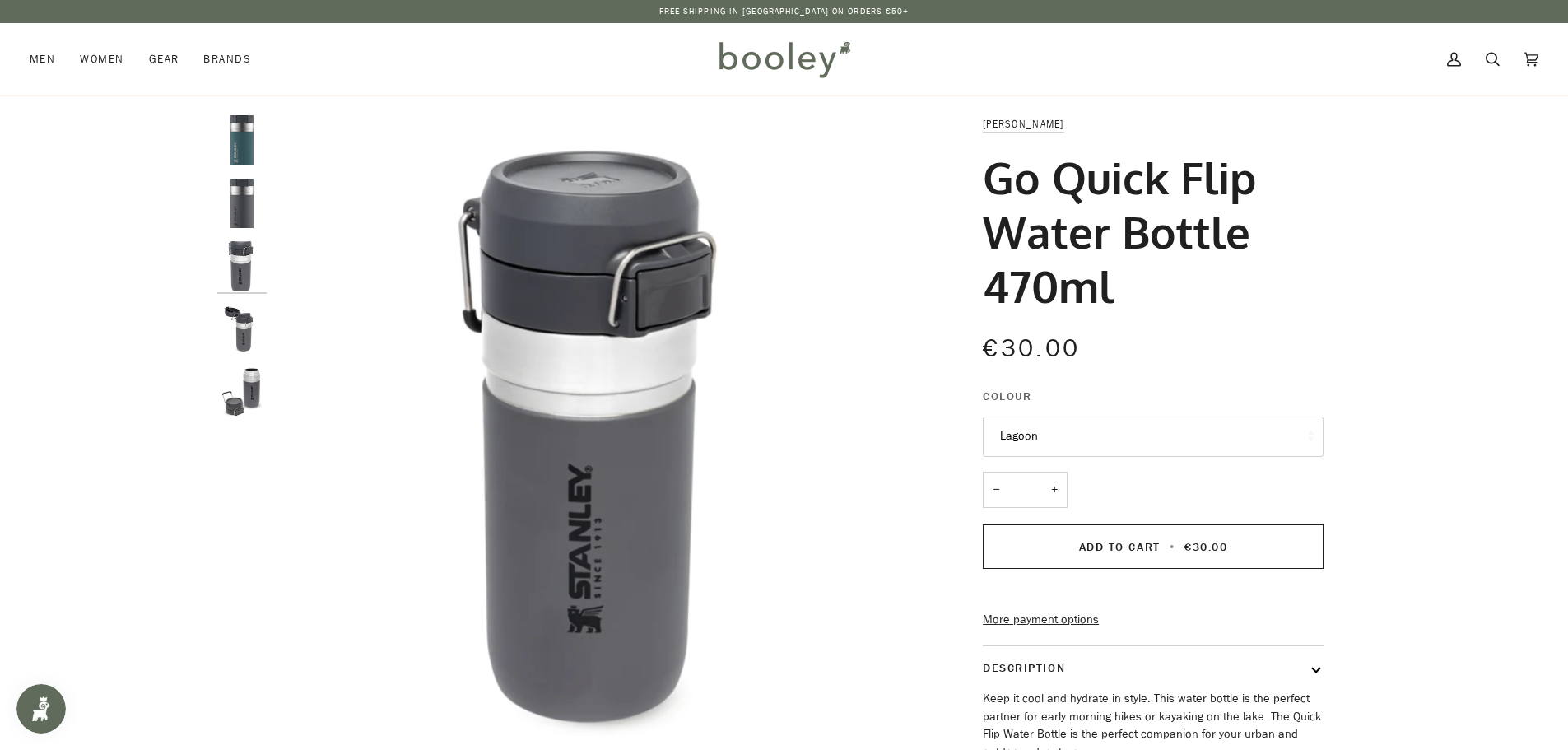
click at [244, 325] on img "Stanley Go Quick Flip Water Bottle 0.47L - Booley Galway" at bounding box center [242, 329] width 50 height 50
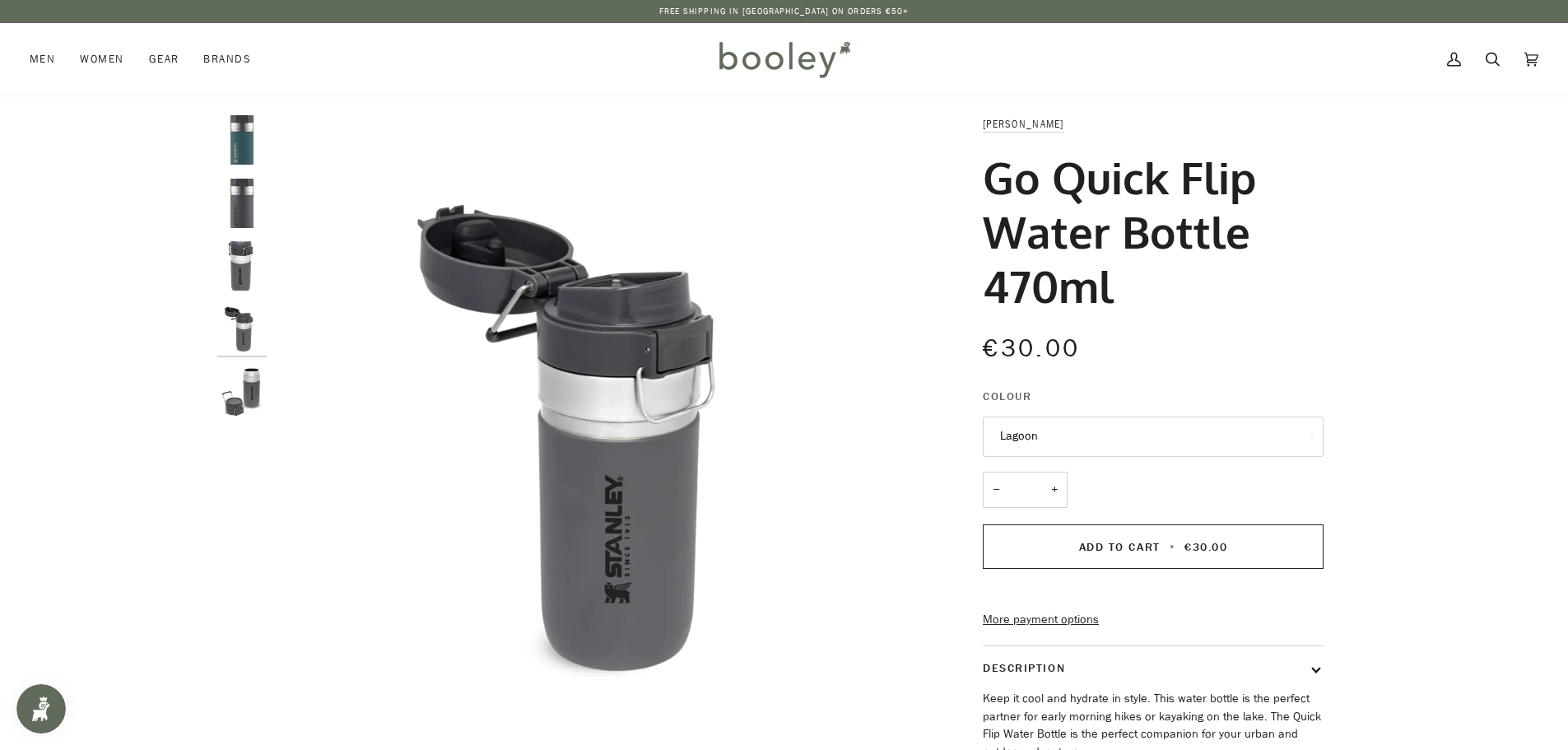
click at [253, 392] on img "Stanley Go Quick Flip Water Bottle 0.47L - Booley Galway" at bounding box center [242, 392] width 50 height 50
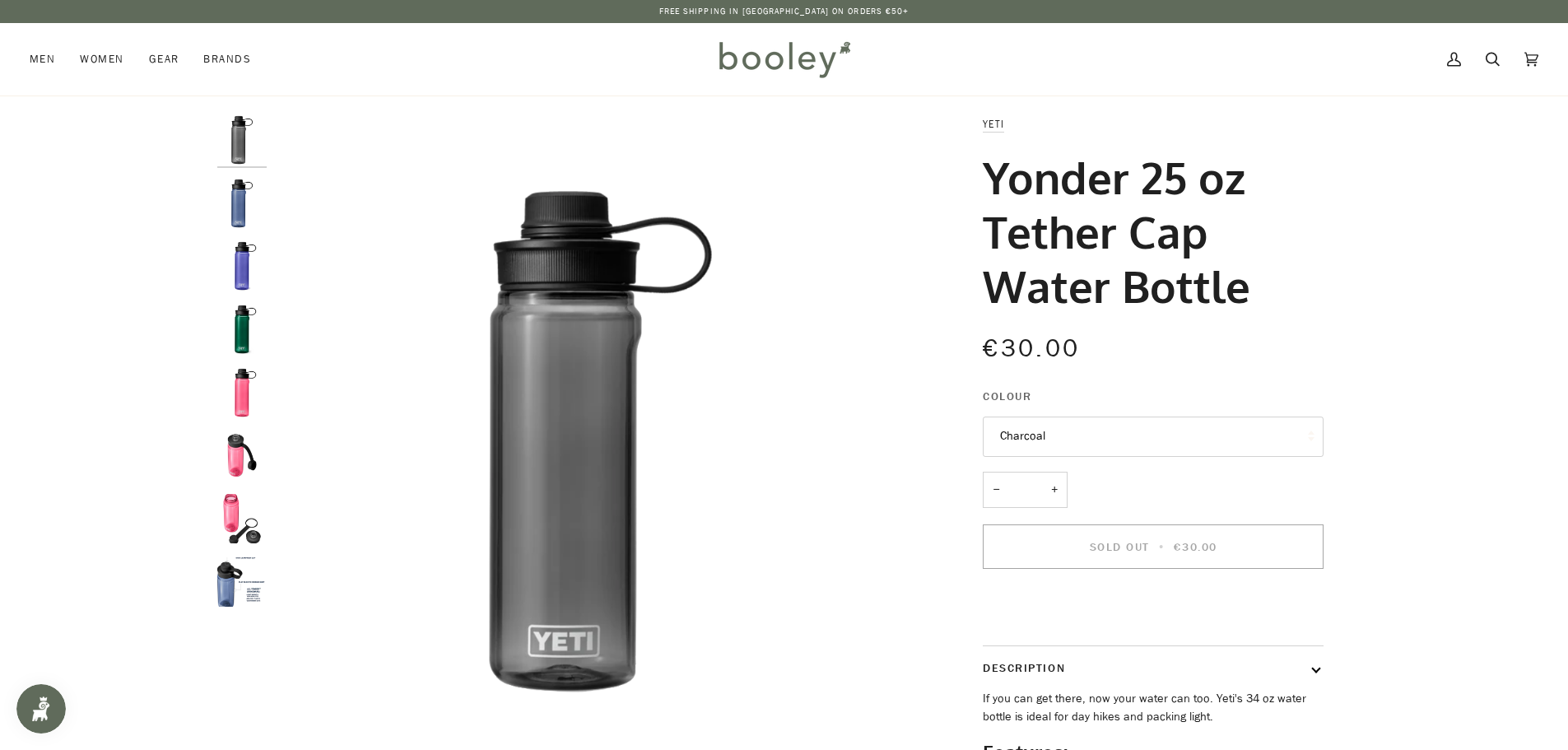
click at [230, 572] on img "Yeti Yonder Tether 750ml Water Bottle Navy - Booley Galway" at bounding box center [242, 582] width 50 height 50
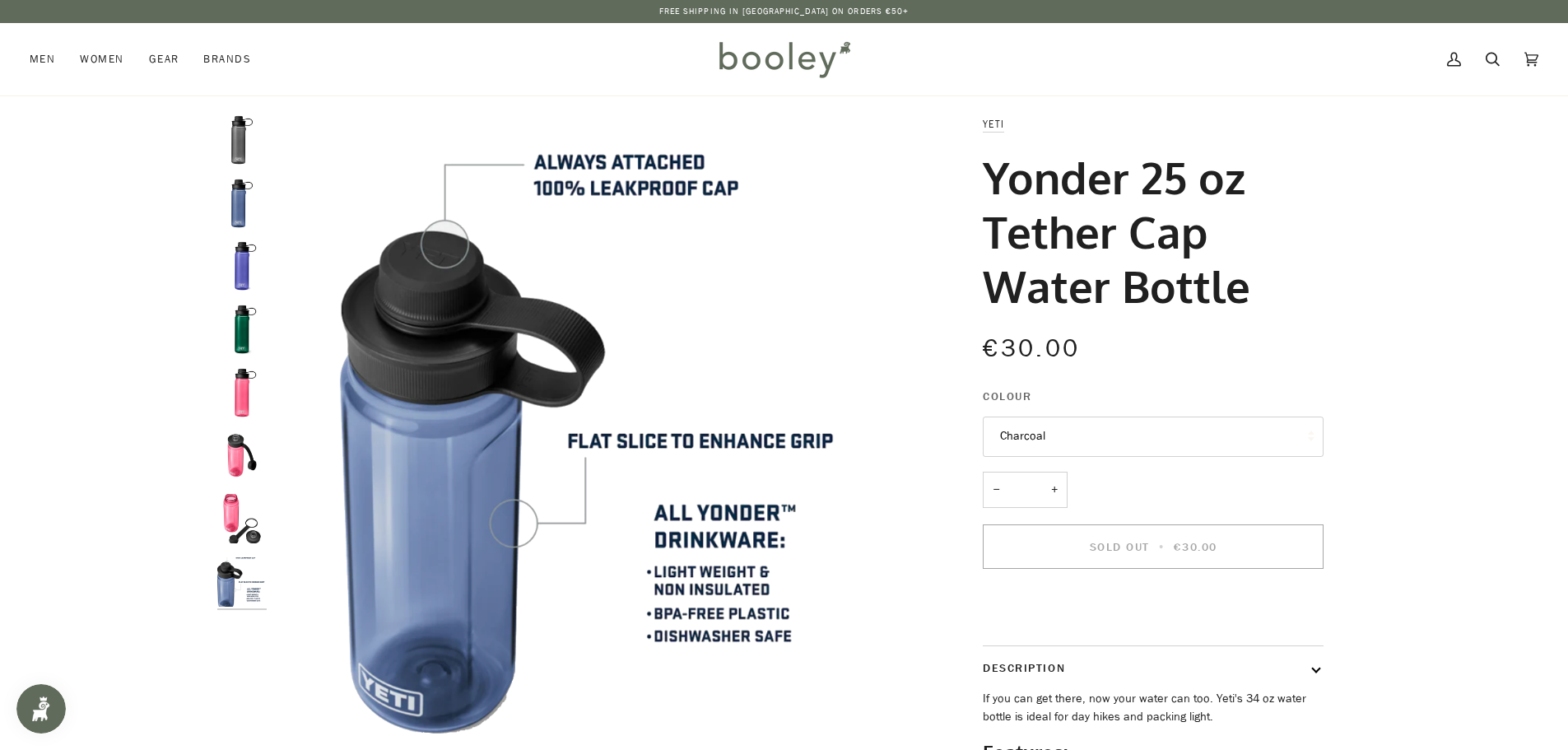
click at [227, 499] on img "Yeti Yonder Tether 750ml Water Bottle Tropical Pink - Booley Galway" at bounding box center [242, 519] width 50 height 50
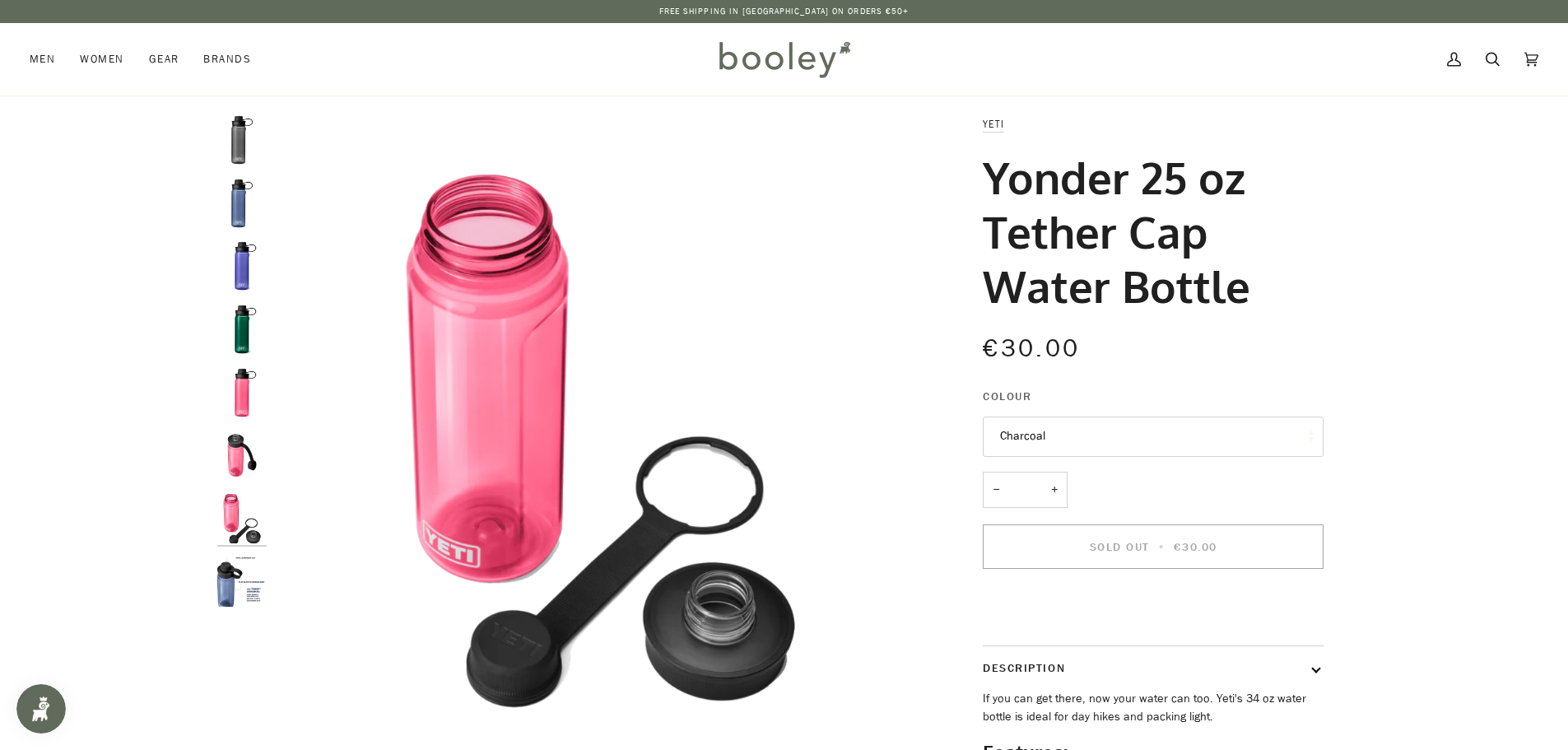
click at [227, 461] on img "Yeti Yonder Tether 750ml Water Bottle Tropical Pink - Booley Galway" at bounding box center [242, 455] width 50 height 50
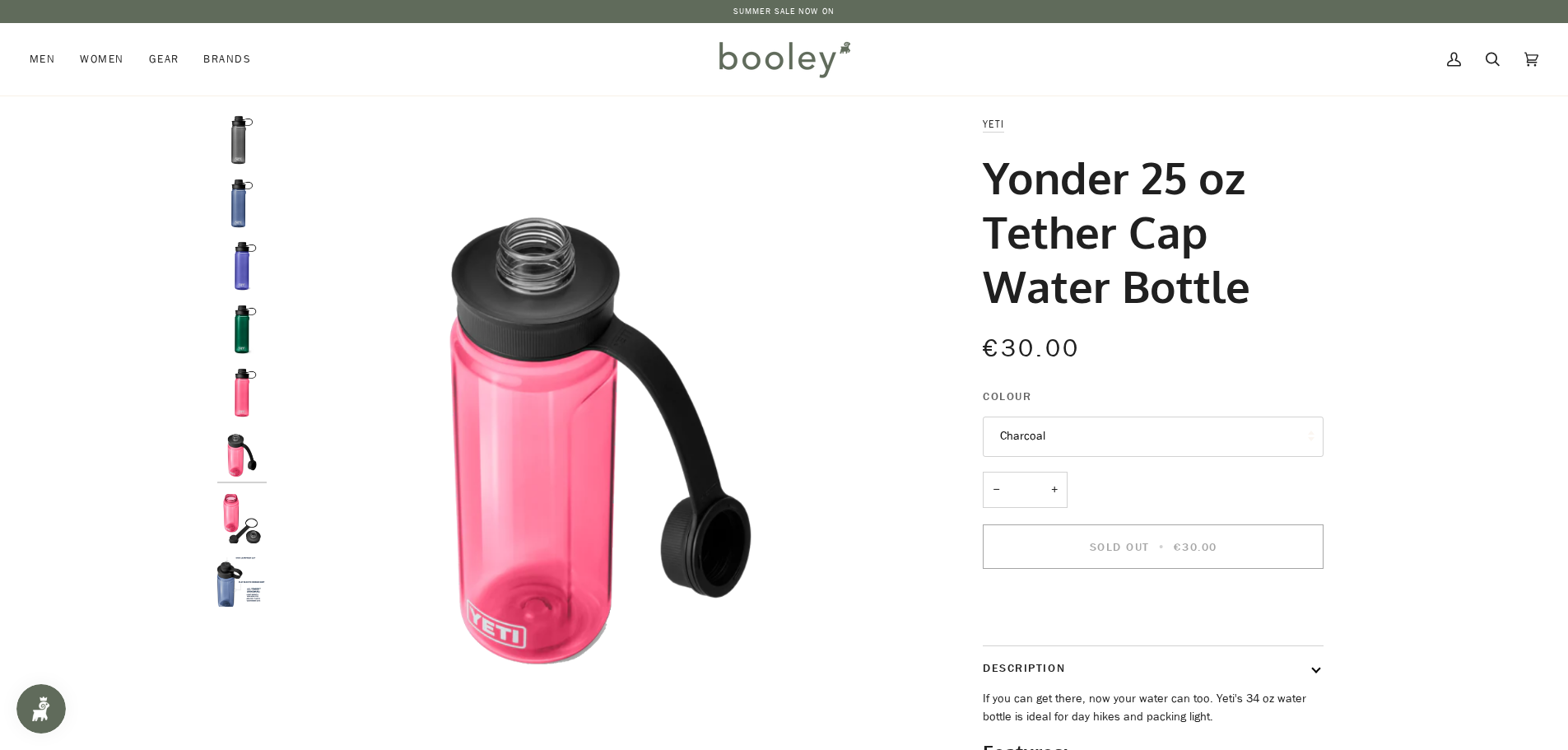
click at [240, 207] on img "Yeti Yonder Tether 750ml Water Bottle Navy - Booley Galway" at bounding box center [242, 203] width 50 height 50
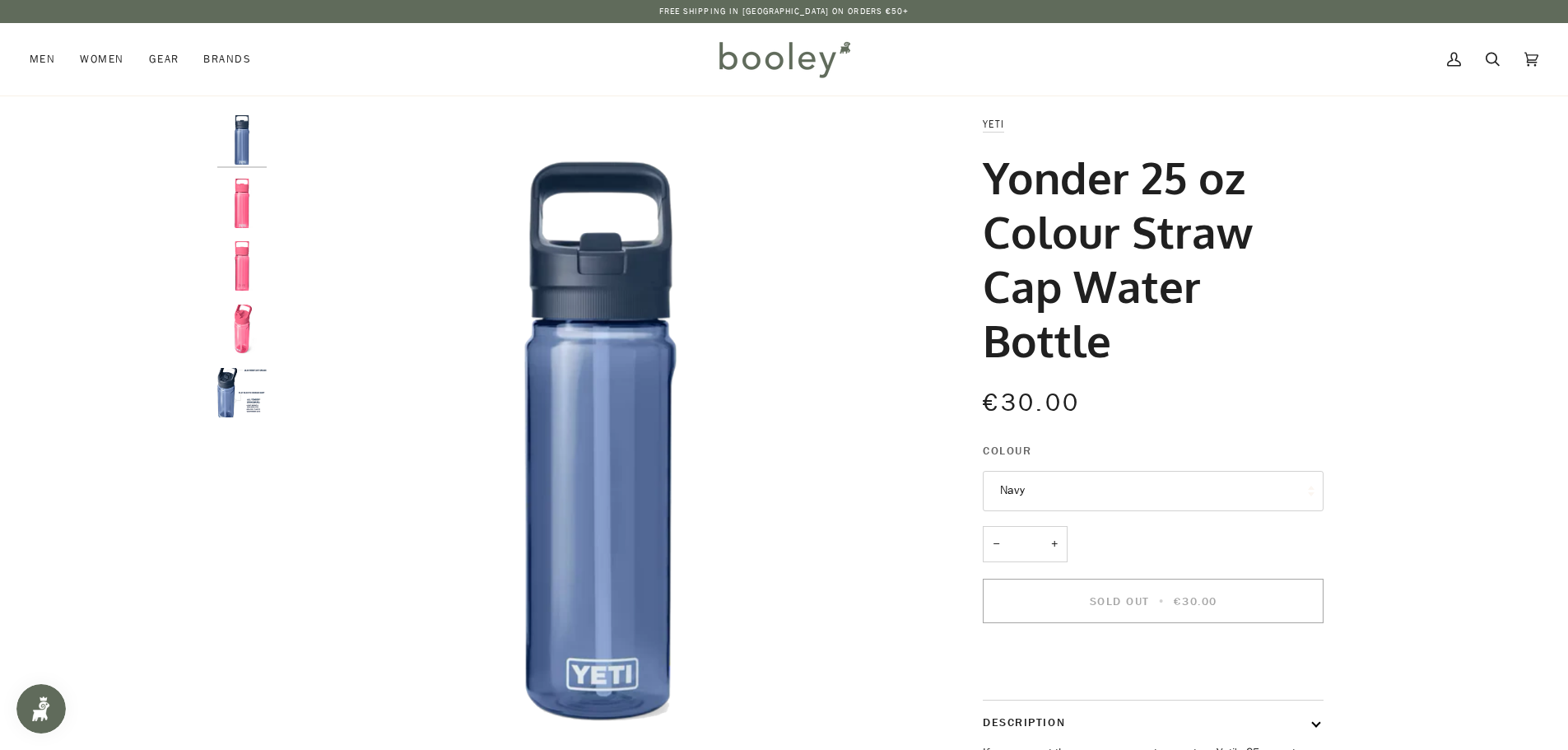
click at [235, 202] on img "Yeti Yonder 25 oz Colour Straw Cap Bottle Tropical Pink - Booley Galway" at bounding box center [242, 203] width 50 height 50
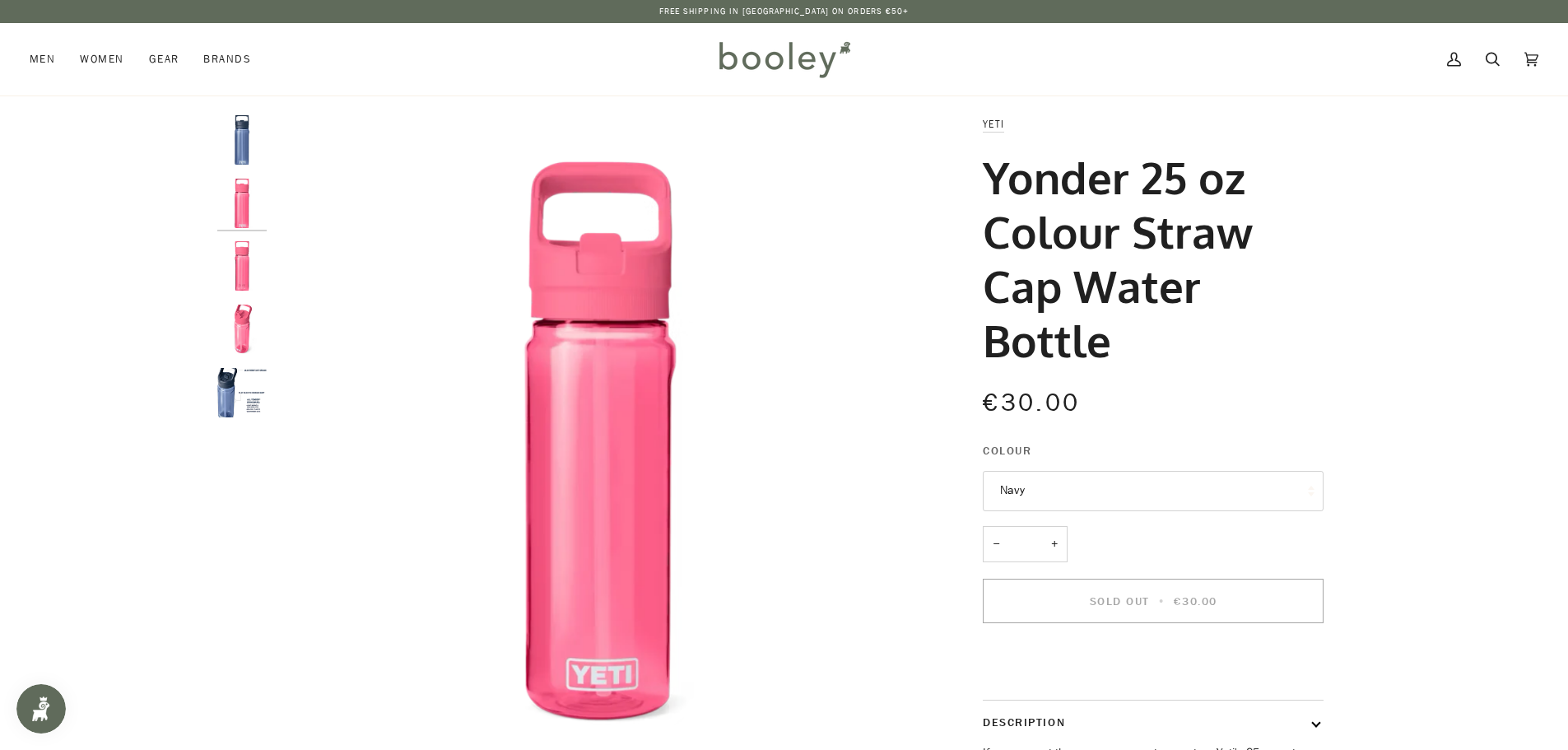
click at [239, 267] on img "Yeti Yonder 25 oz Colour Straw Cap Bottle Tropical Pink - Booley Galway" at bounding box center [242, 266] width 50 height 50
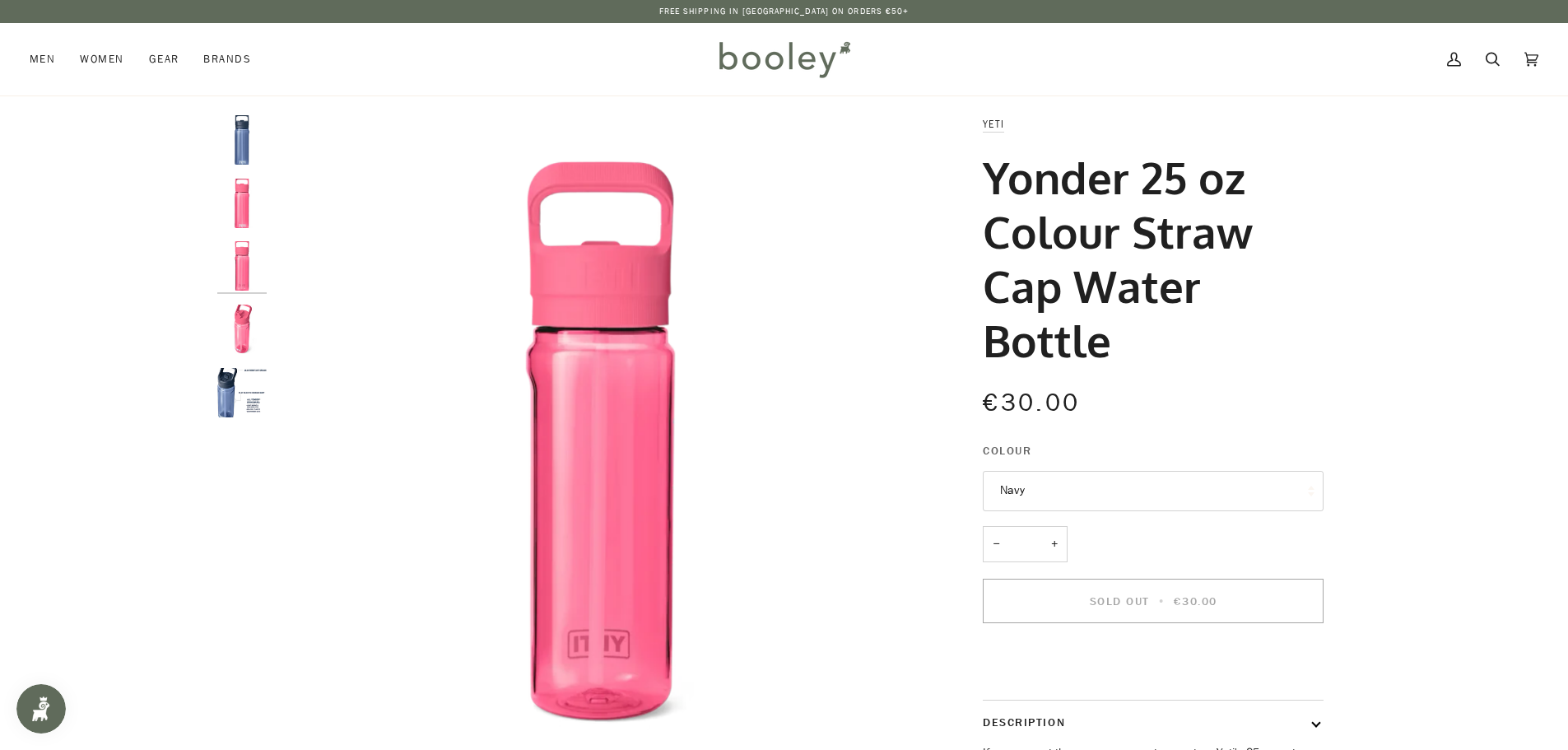
click at [238, 331] on img "Yeti Yonder 25 oz Colour Straw Cap Bottle Tropical Pink - Booley Galway" at bounding box center [242, 329] width 50 height 50
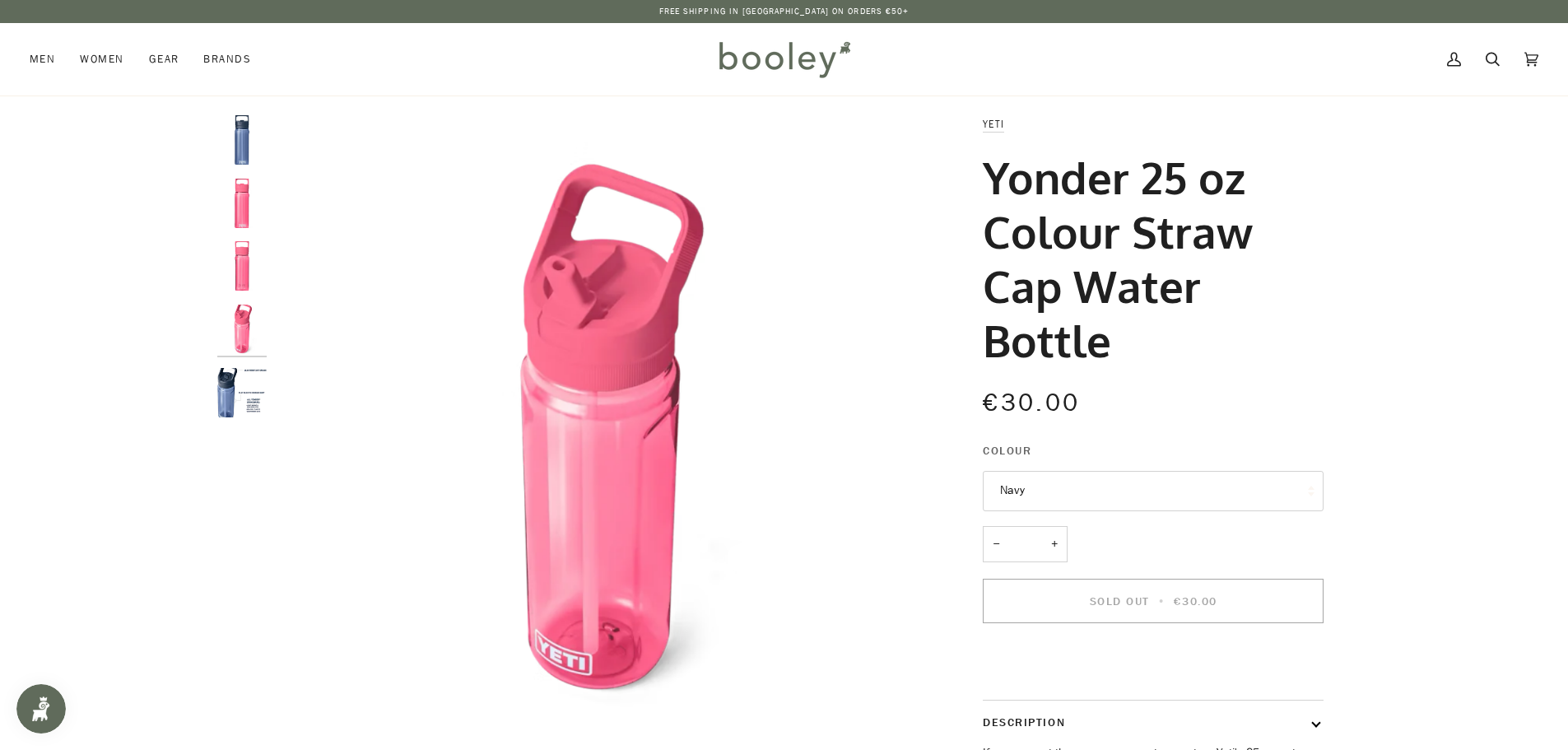
click at [229, 391] on img "Yeti Yonder 25 oz Colour Straw Cap Bottle Navy - Booley Galway" at bounding box center [242, 392] width 50 height 50
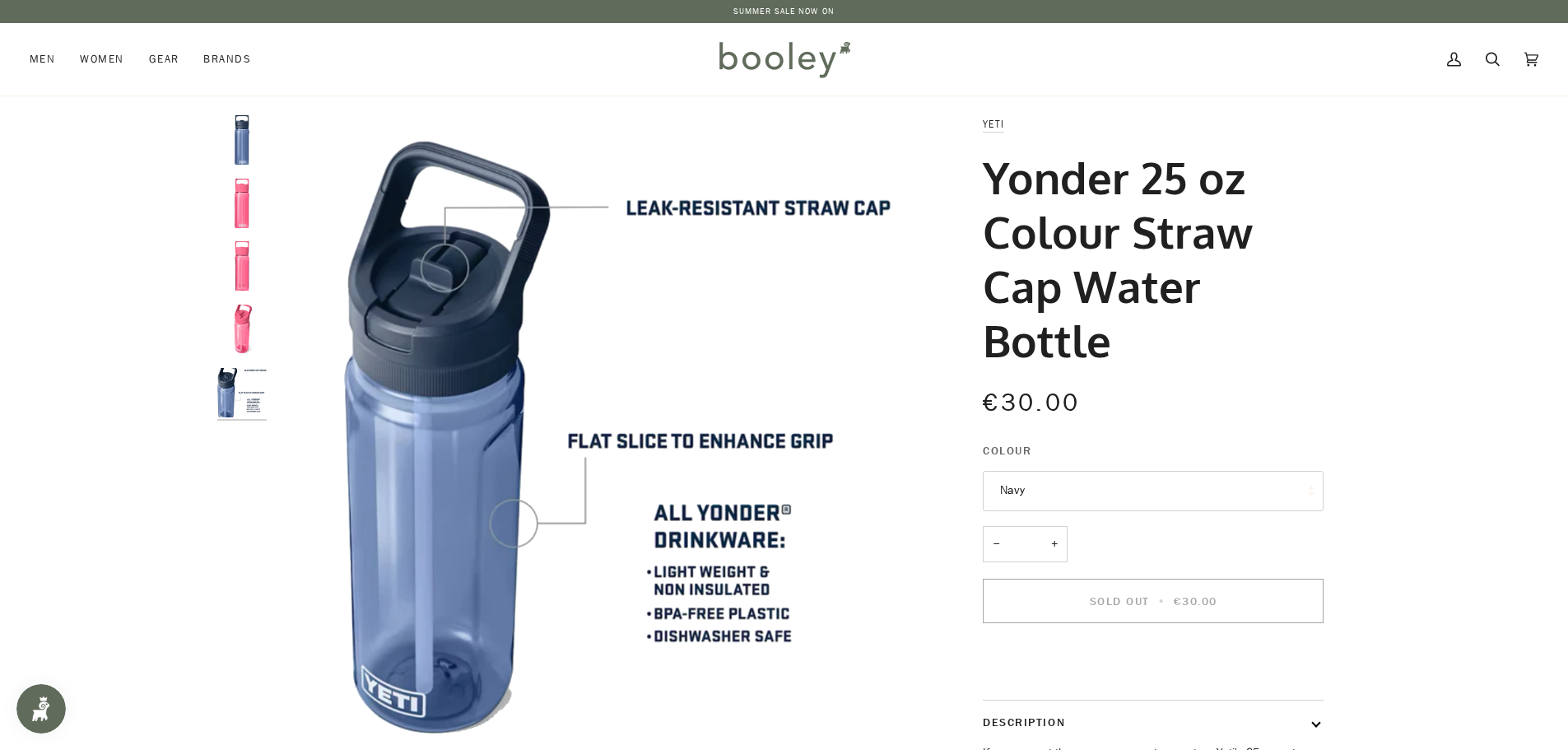
click at [1125, 482] on button "Navy" at bounding box center [1153, 491] width 341 height 40
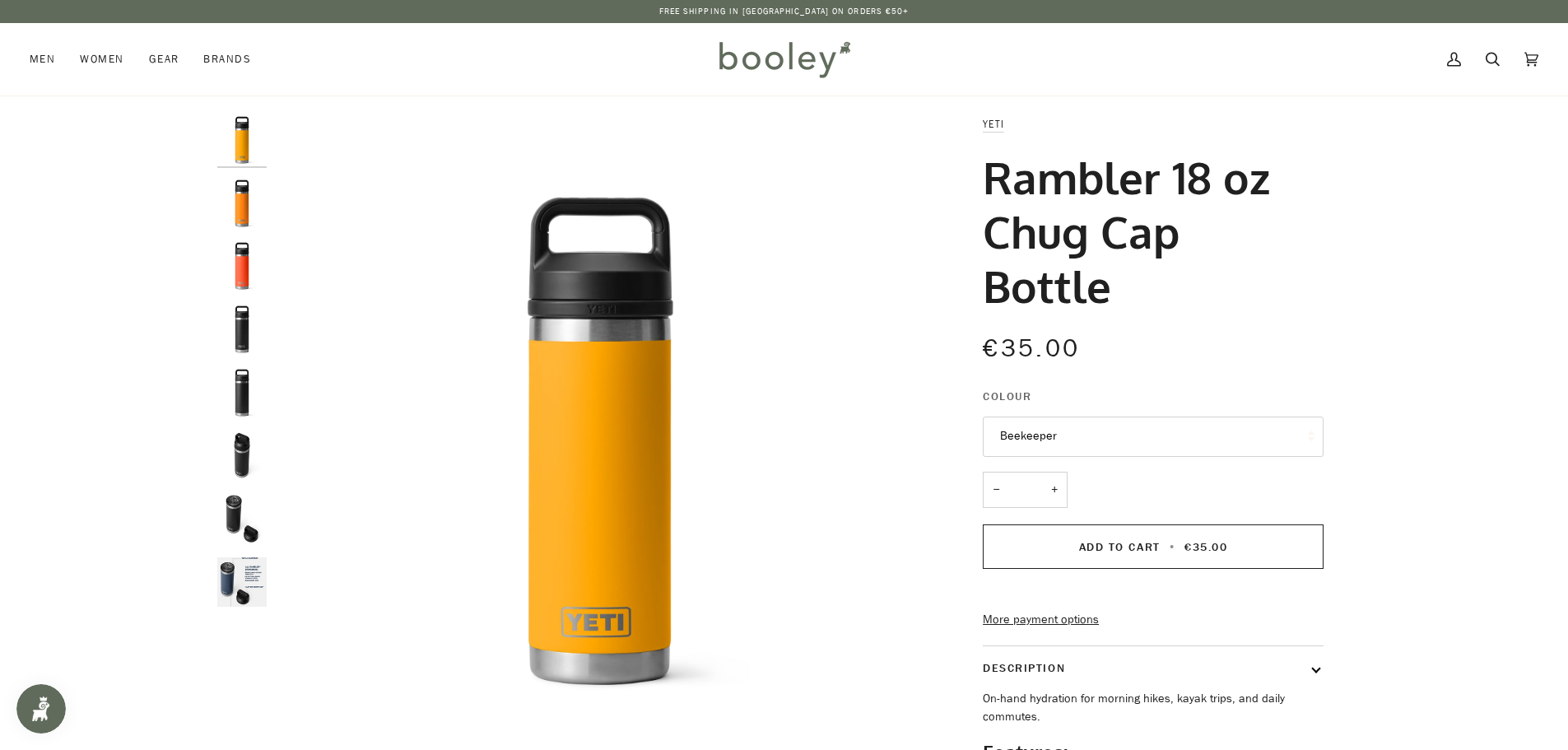
click at [231, 585] on img "Yeti Rambler 18 oz Chug Cap Bottle - Booley Galway" at bounding box center [242, 582] width 50 height 50
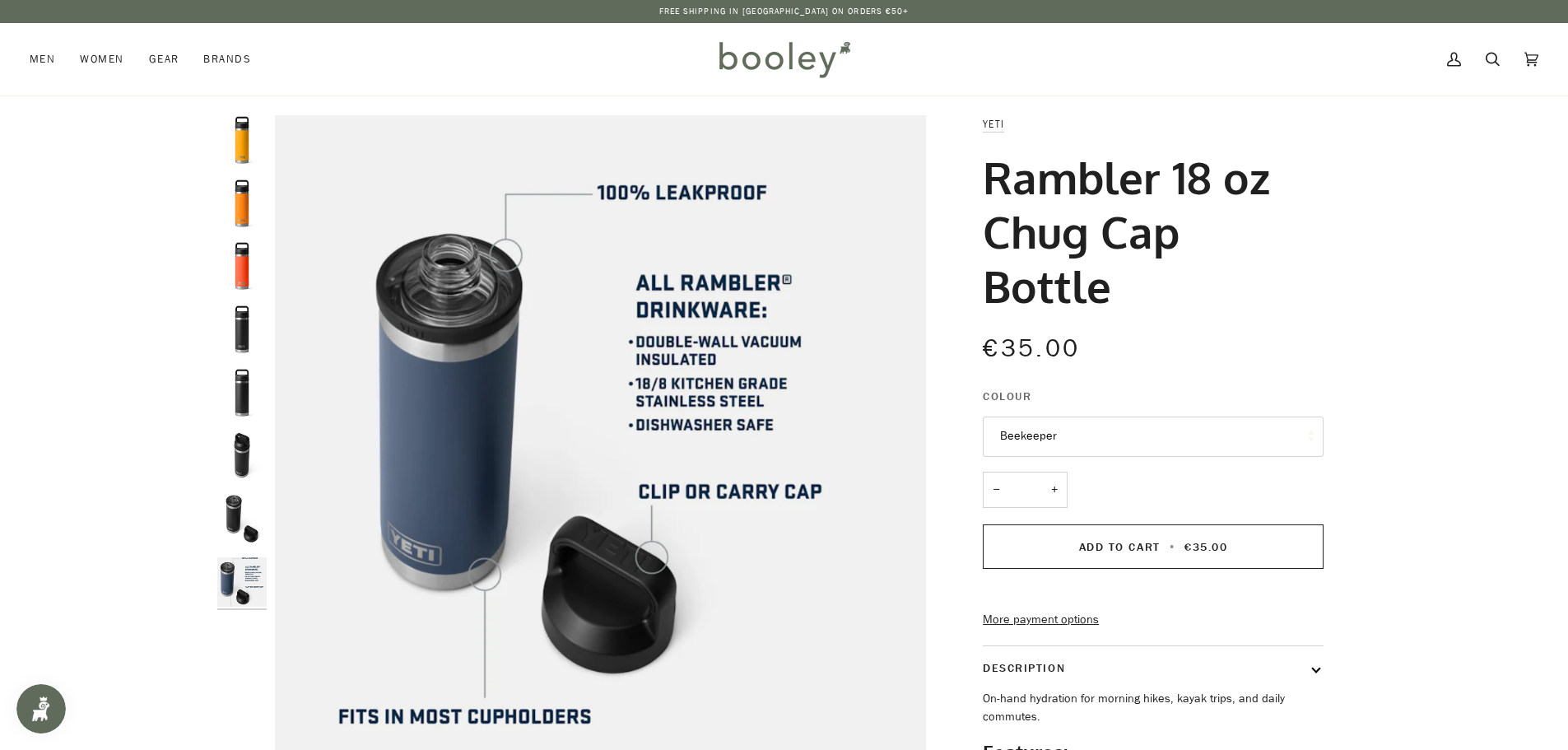
click at [234, 494] on img "Yeti Rambler 18 oz Chug Cap Bottle Black - Booley Galway" at bounding box center [242, 519] width 50 height 50
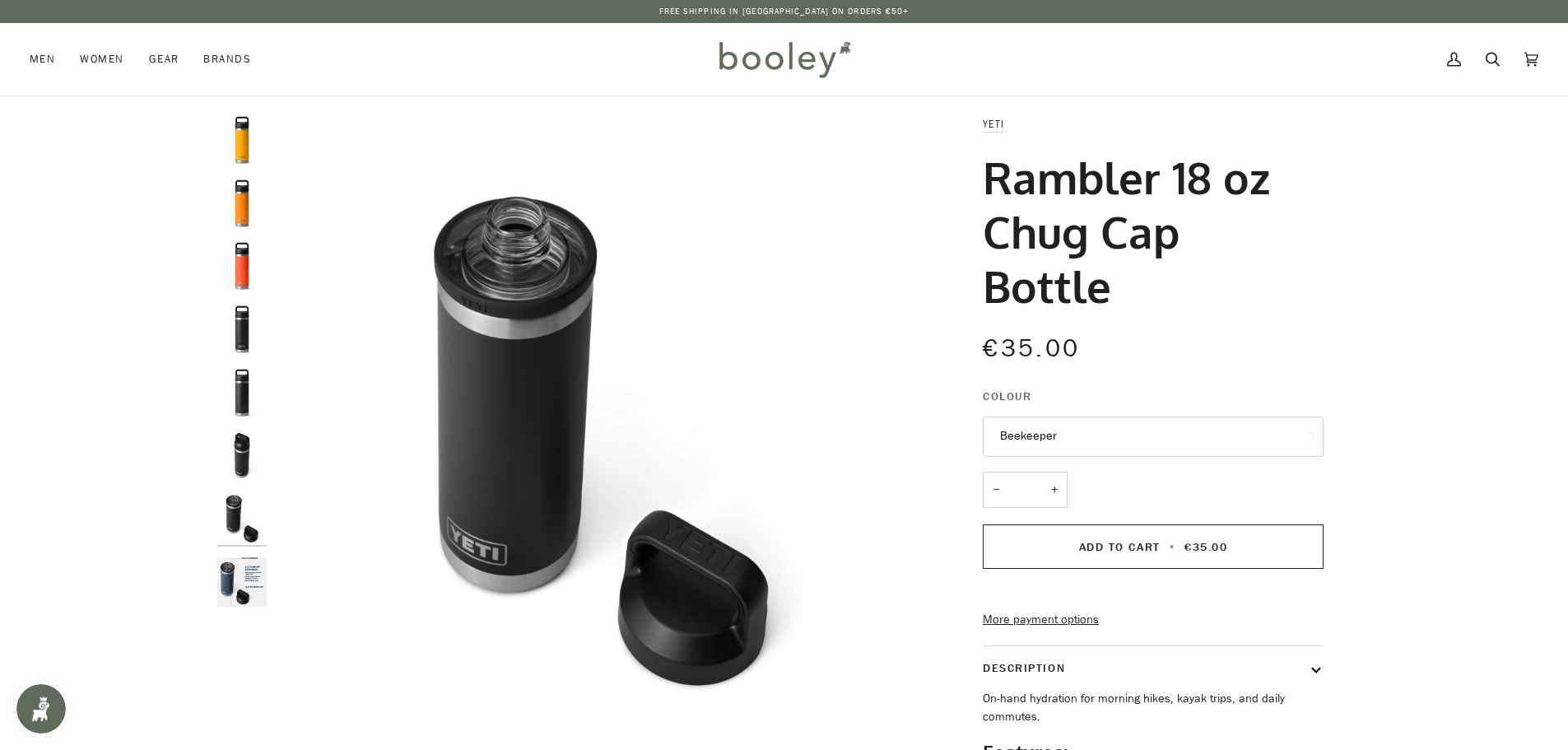
click at [234, 453] on img "Yeti Rambler 18 oz Chug Cap Bottle Black - Booley Galway" at bounding box center [242, 455] width 50 height 50
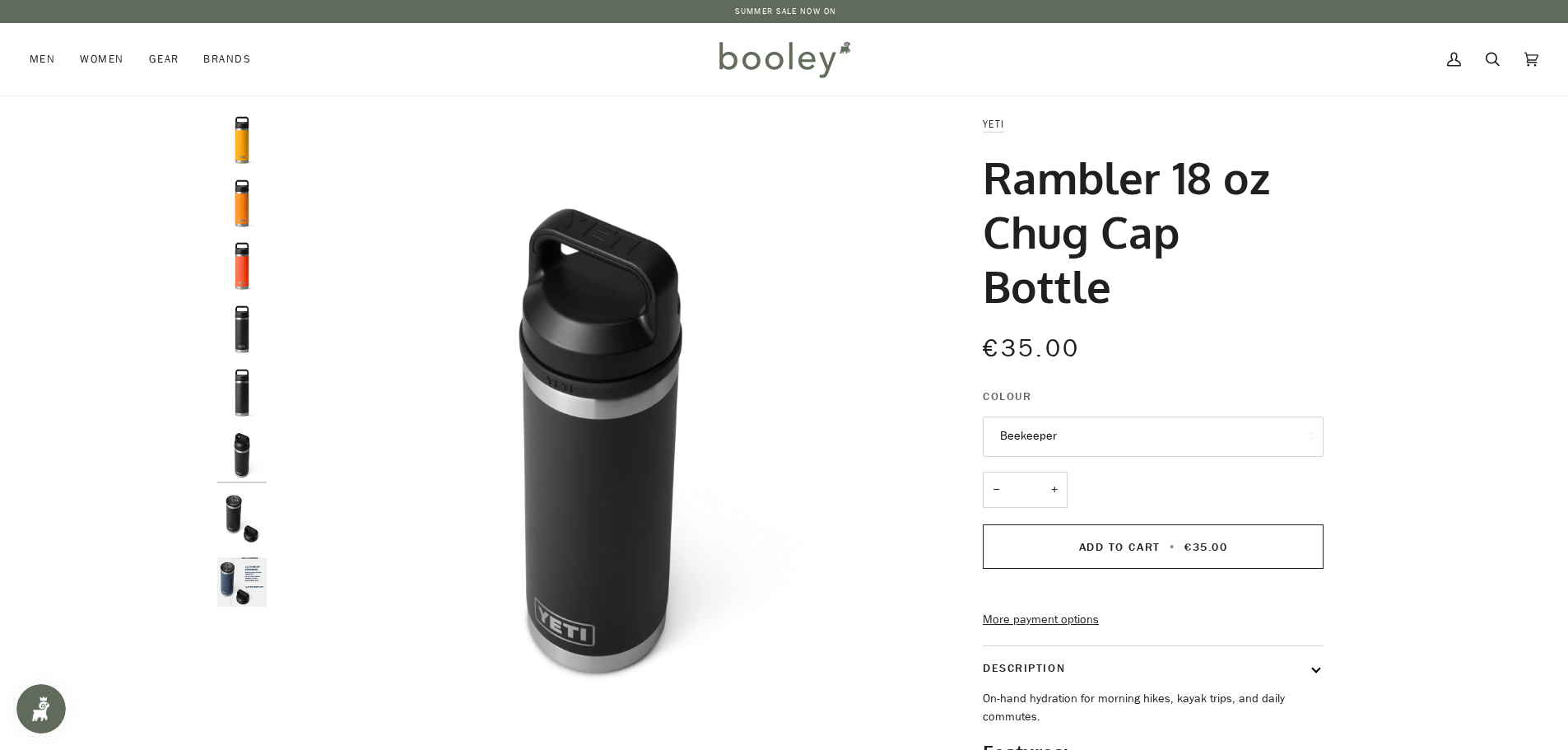
click at [241, 383] on img "Yeti Rambler 18 oz Chug Cap Bottle Black - Booley Galway" at bounding box center [242, 392] width 50 height 50
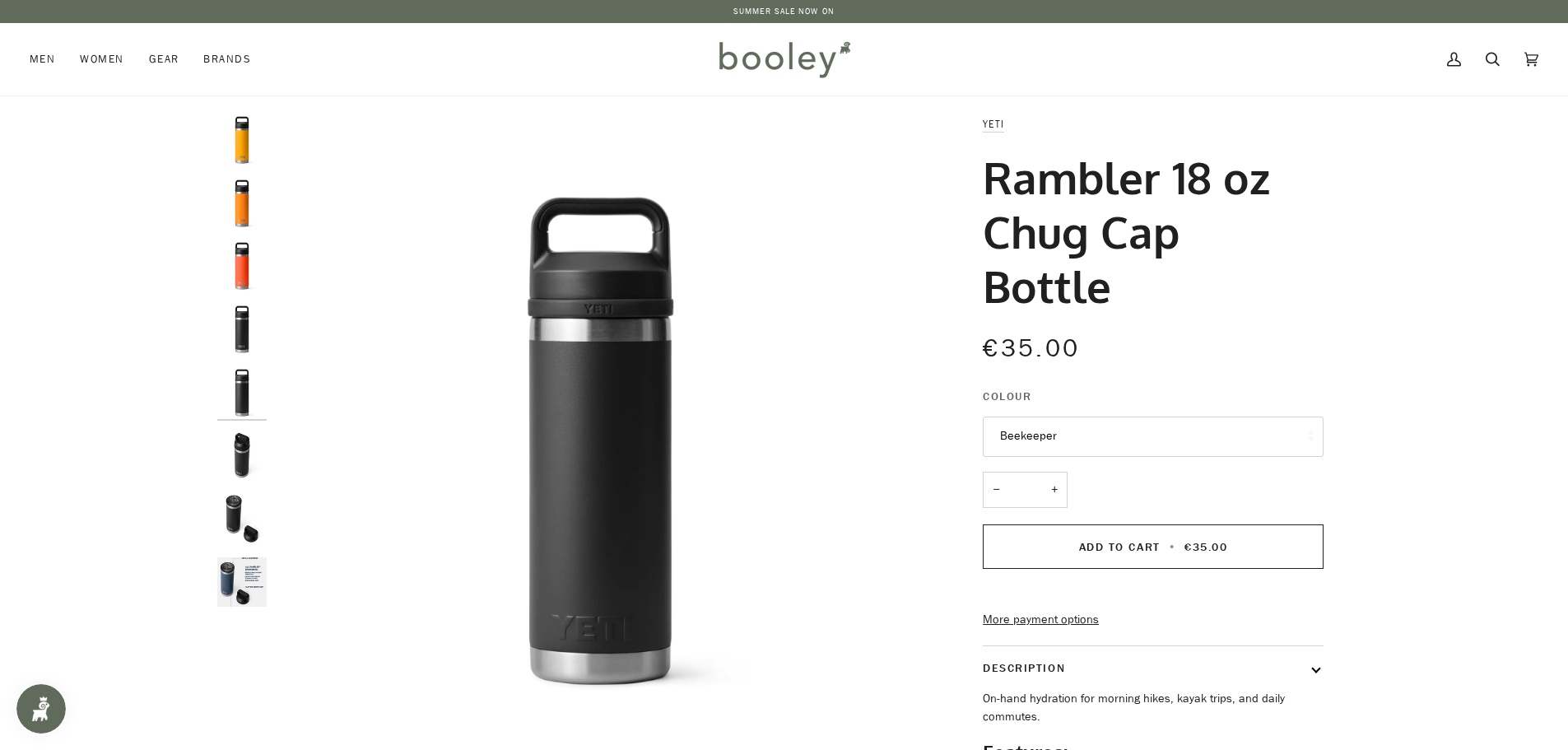
click at [241, 329] on img "Yeti Rambler 18 oz Chug Cap Bottle Black - Booley Galway" at bounding box center [242, 329] width 50 height 50
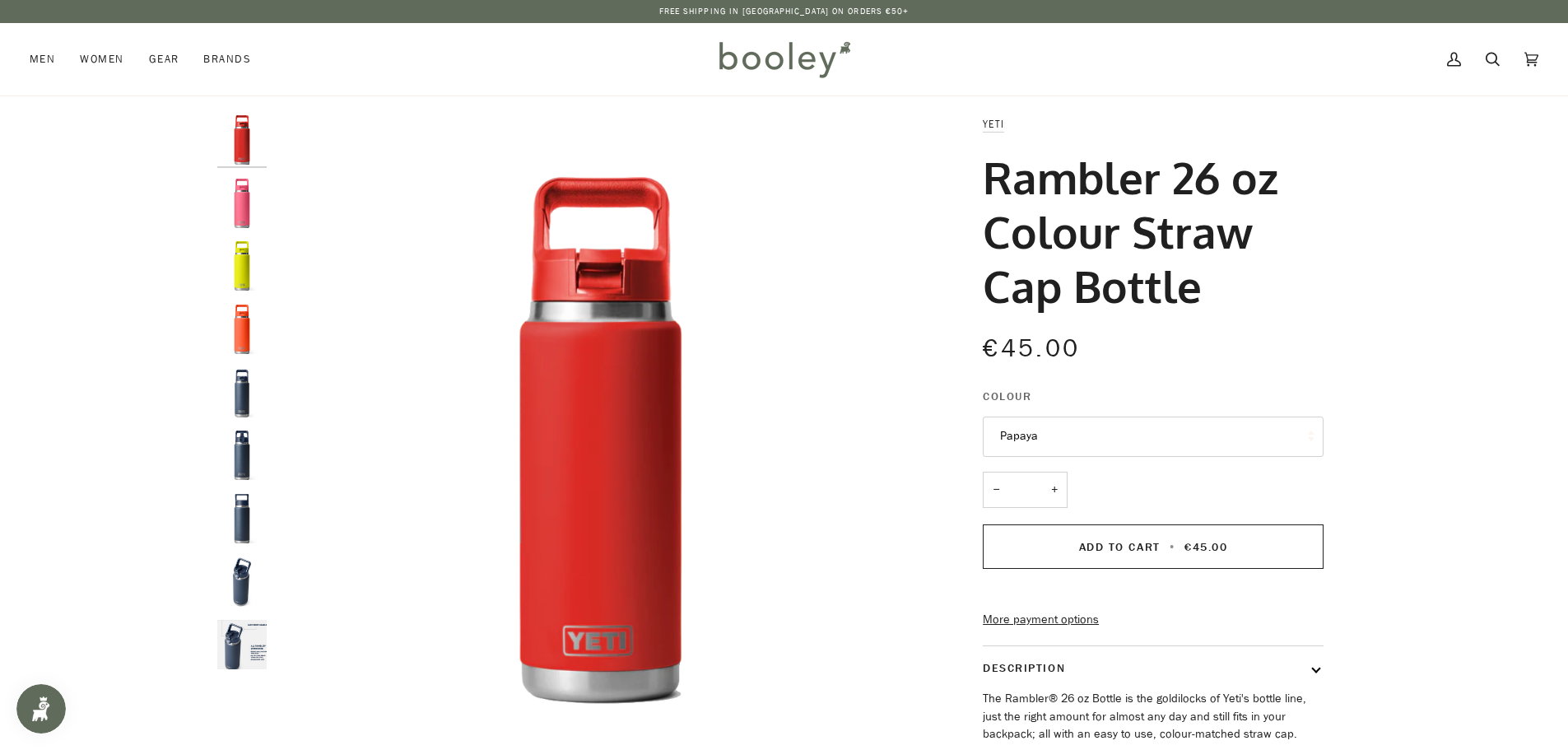
click at [234, 260] on img "Yeti Rambler 26 oz Colour Straw Cap Bottle Firefly Yellow - Booley Galway" at bounding box center [242, 266] width 50 height 50
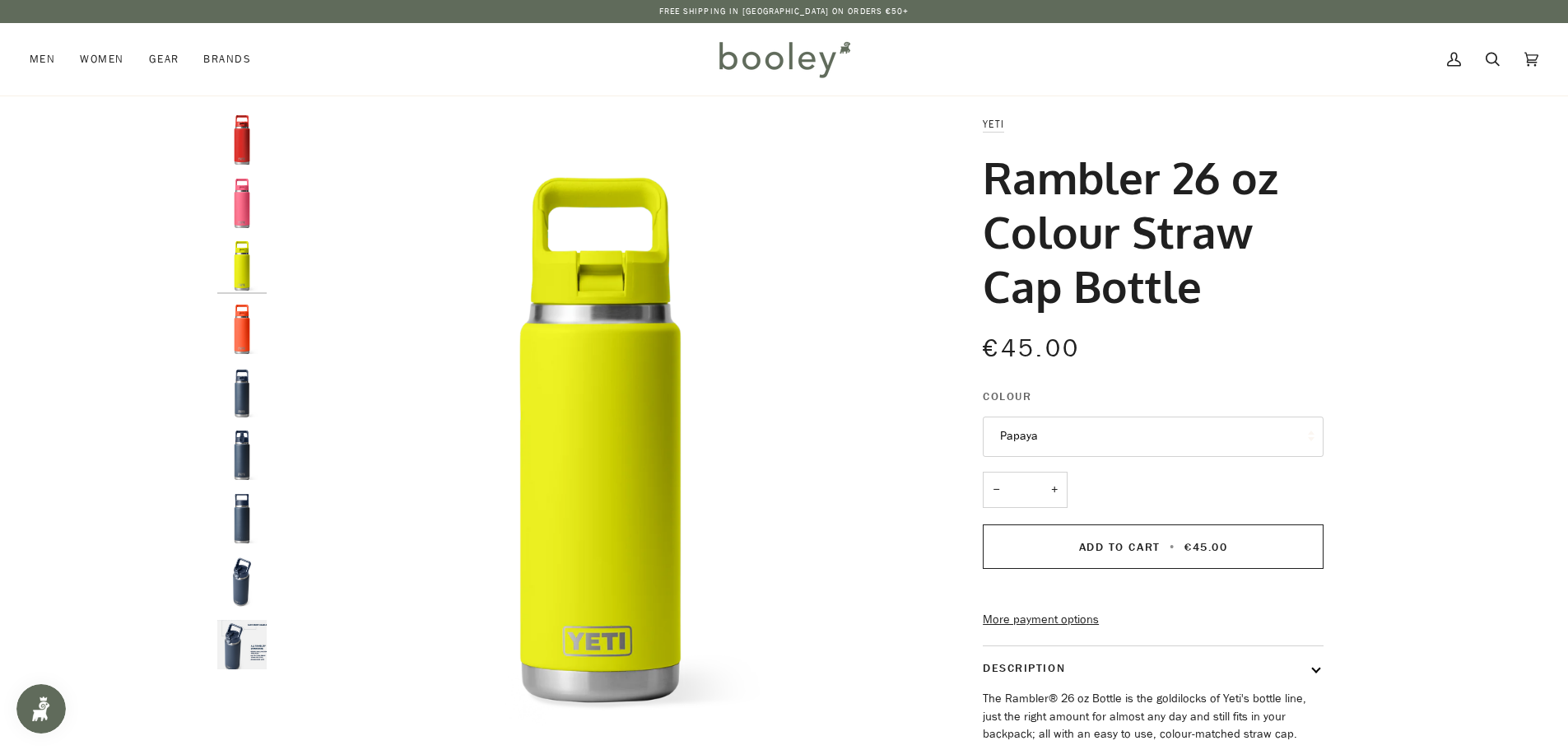
click at [239, 332] on img "Yeti Rambler 26 oz Colour Straw Cap Bottle Papaya - Booley Galway" at bounding box center [242, 329] width 50 height 50
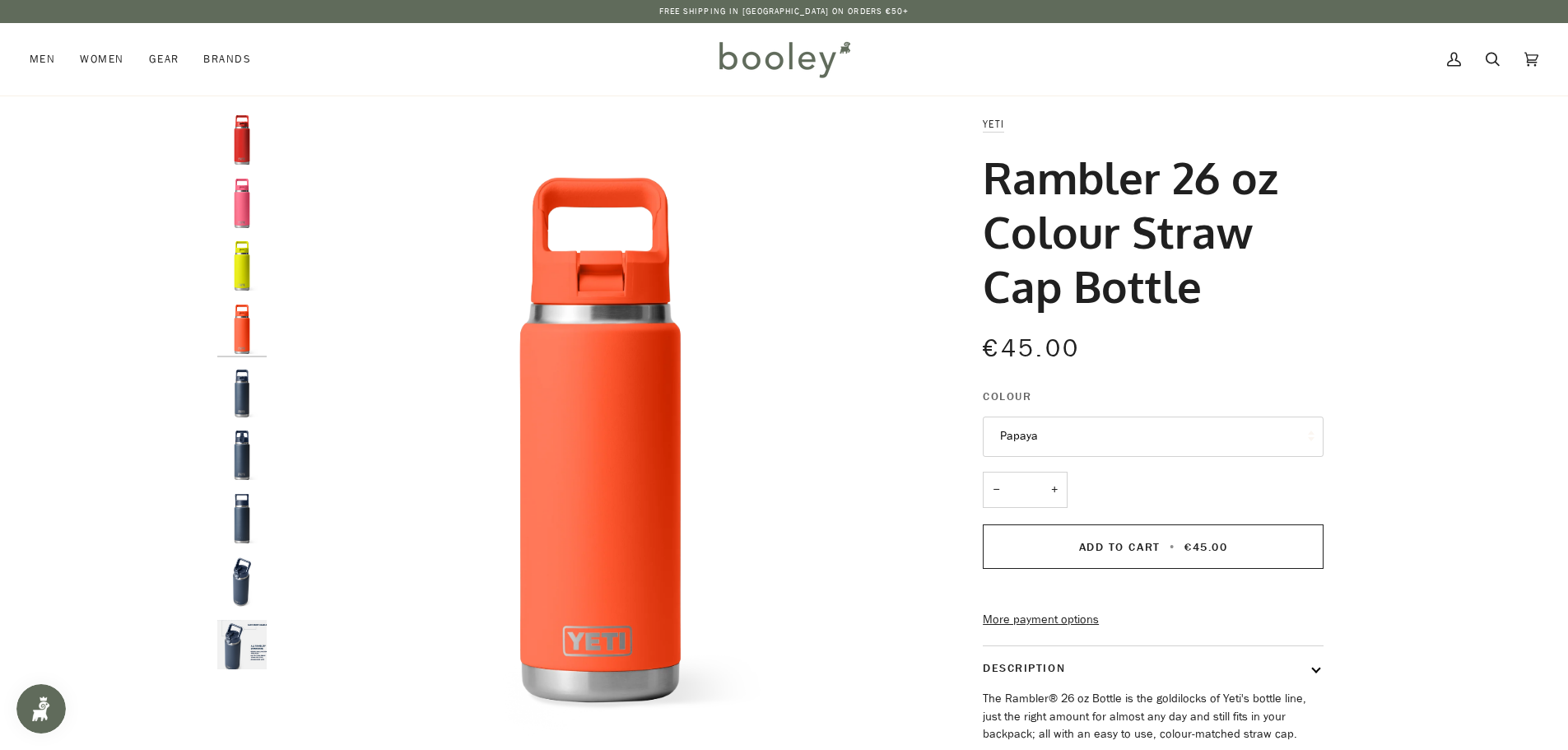
click at [240, 387] on img "Yeti Rambler 26 oz Colour Straw Cap Bottle Navy - Booley Galway" at bounding box center [242, 392] width 50 height 50
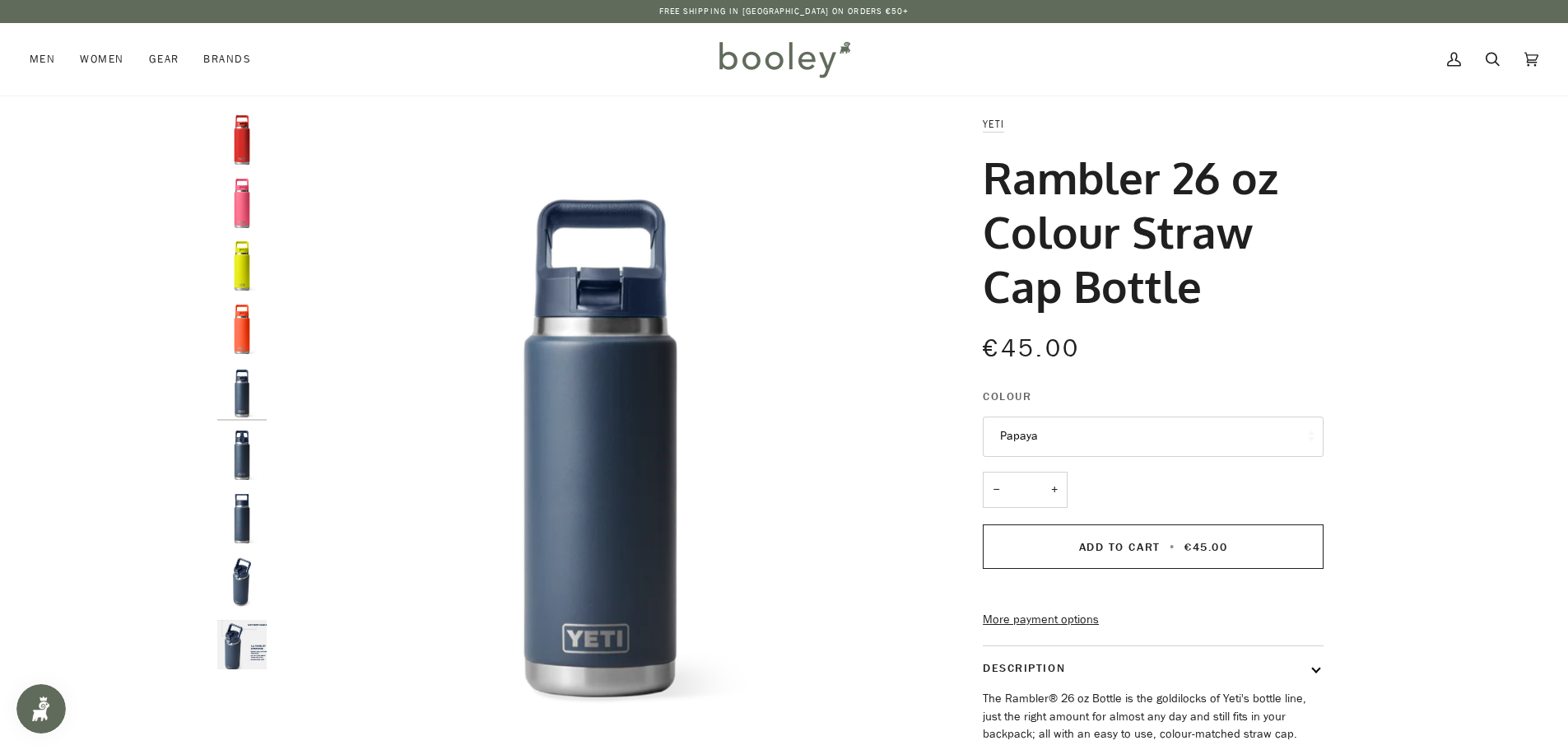
click at [236, 531] on img "Yeti Rambler 26 oz Colour Straw Cap Bottle Navy - Booley Galway" at bounding box center [242, 519] width 50 height 50
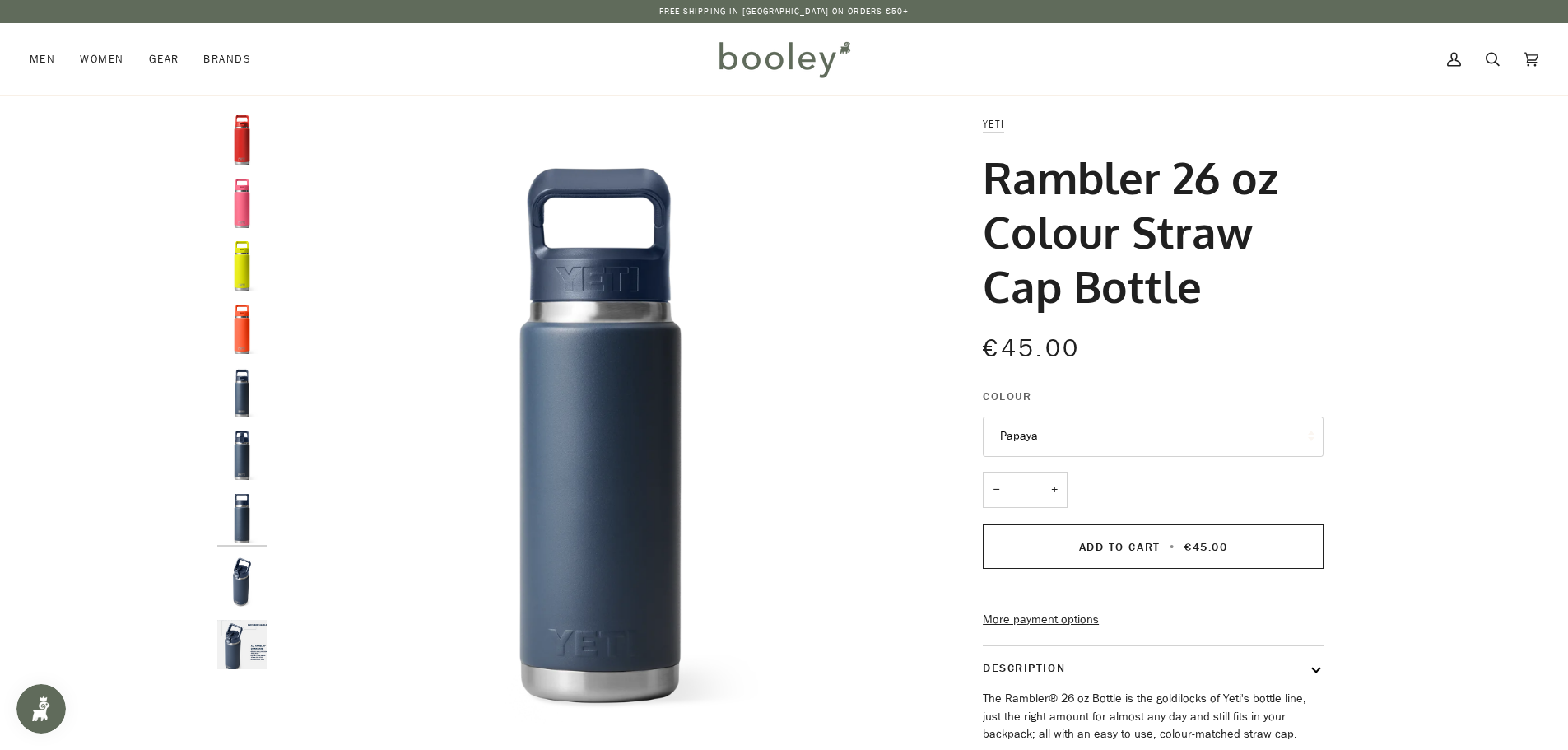
click at [234, 564] on img "Yeti Rambler 26 oz Colour Straw Cap Bottle Navy - Booley Galway" at bounding box center [242, 582] width 50 height 50
